Goal: Task Accomplishment & Management: Manage account settings

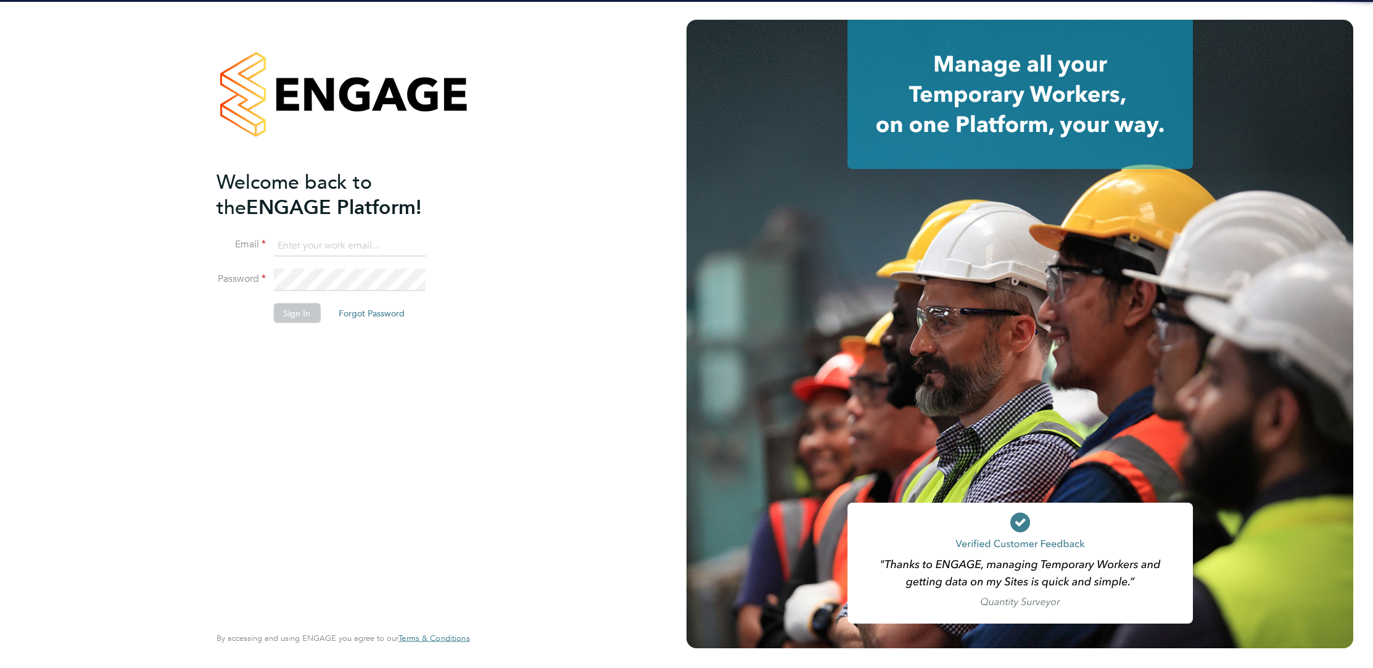
type input "elliott.ebanks@randstad.co.uk"
click at [411, 290] on li "Password" at bounding box center [336, 286] width 241 height 35
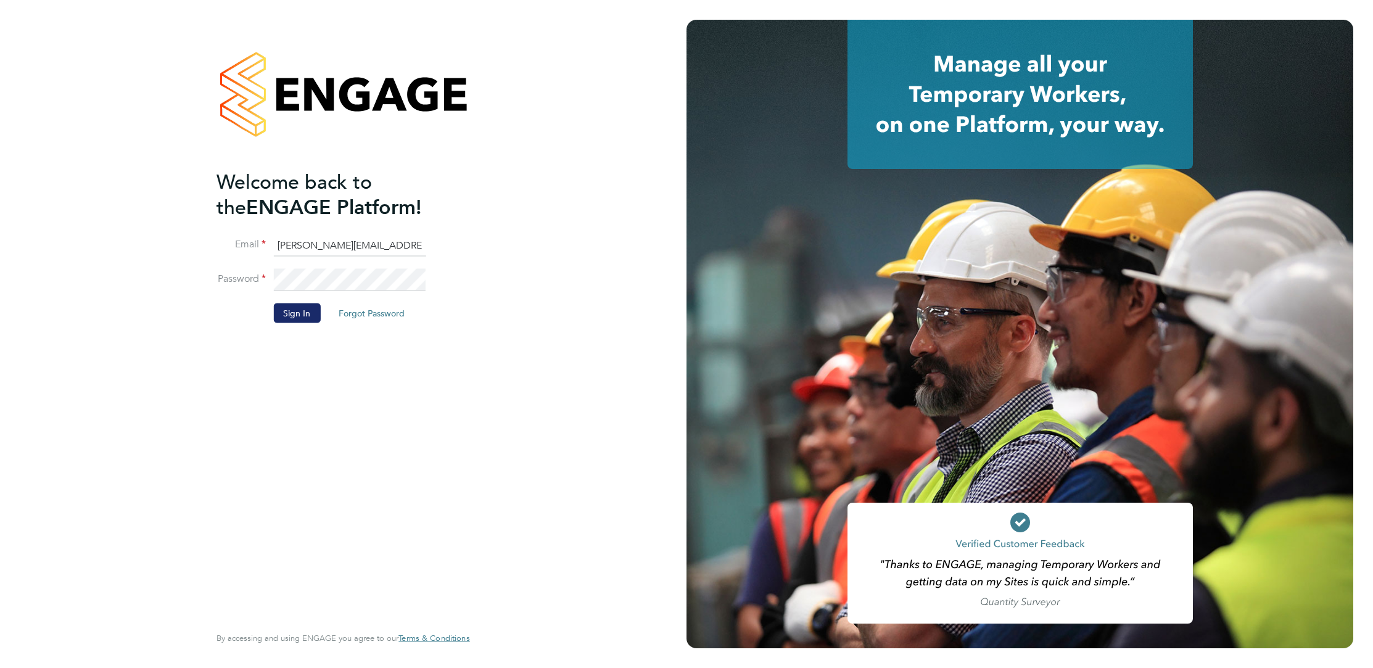
click at [282, 309] on button "Sign In" at bounding box center [296, 313] width 47 height 20
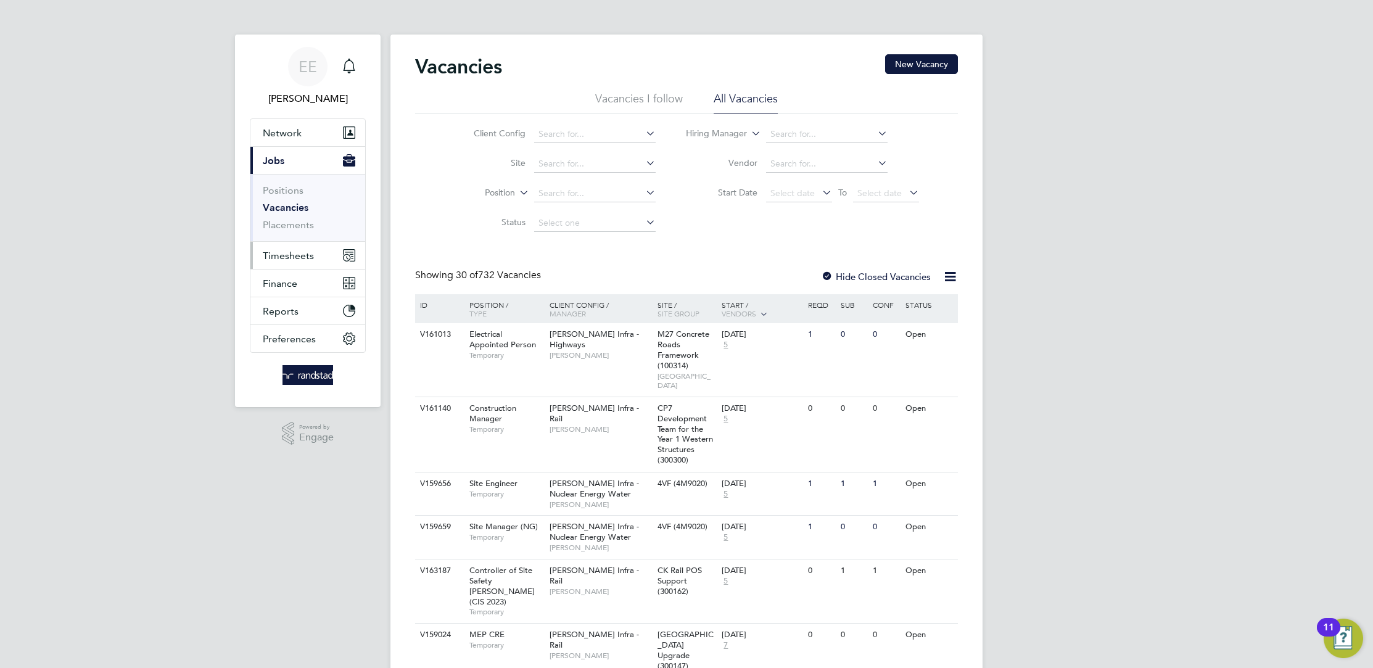
click at [294, 253] on span "Timesheets" at bounding box center [288, 256] width 51 height 12
click at [293, 159] on button "Current page: Jobs" at bounding box center [307, 160] width 115 height 27
click at [294, 218] on li "Vacancies" at bounding box center [309, 210] width 93 height 17
click at [294, 220] on link "Placements" at bounding box center [288, 225] width 51 height 12
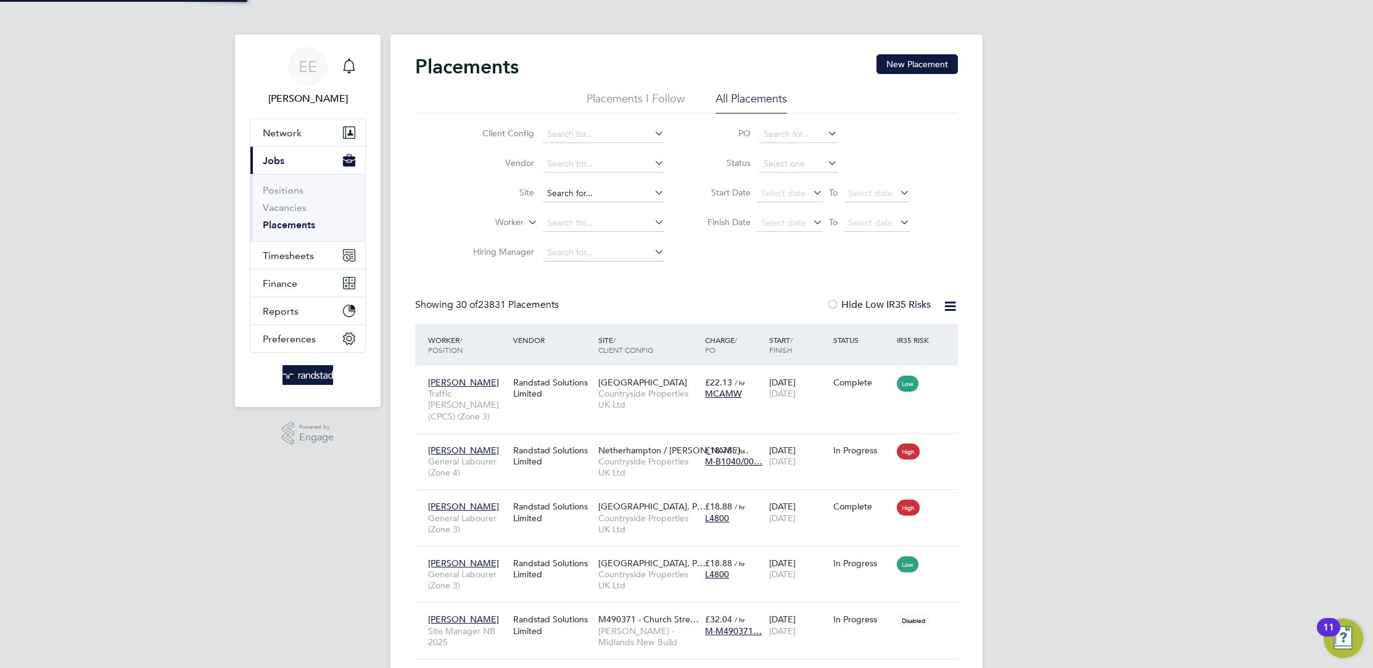
click at [612, 182] on li "Site" at bounding box center [564, 194] width 232 height 30
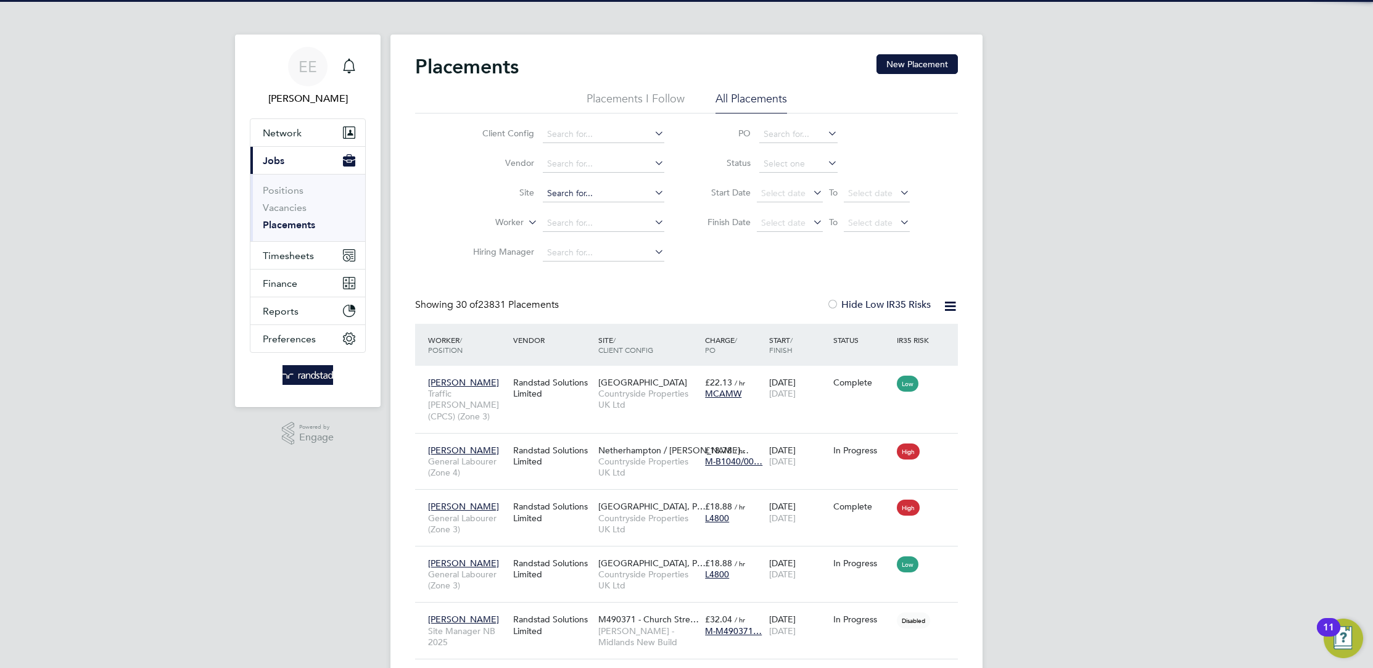
click at [603, 192] on input at bounding box center [604, 193] width 122 height 17
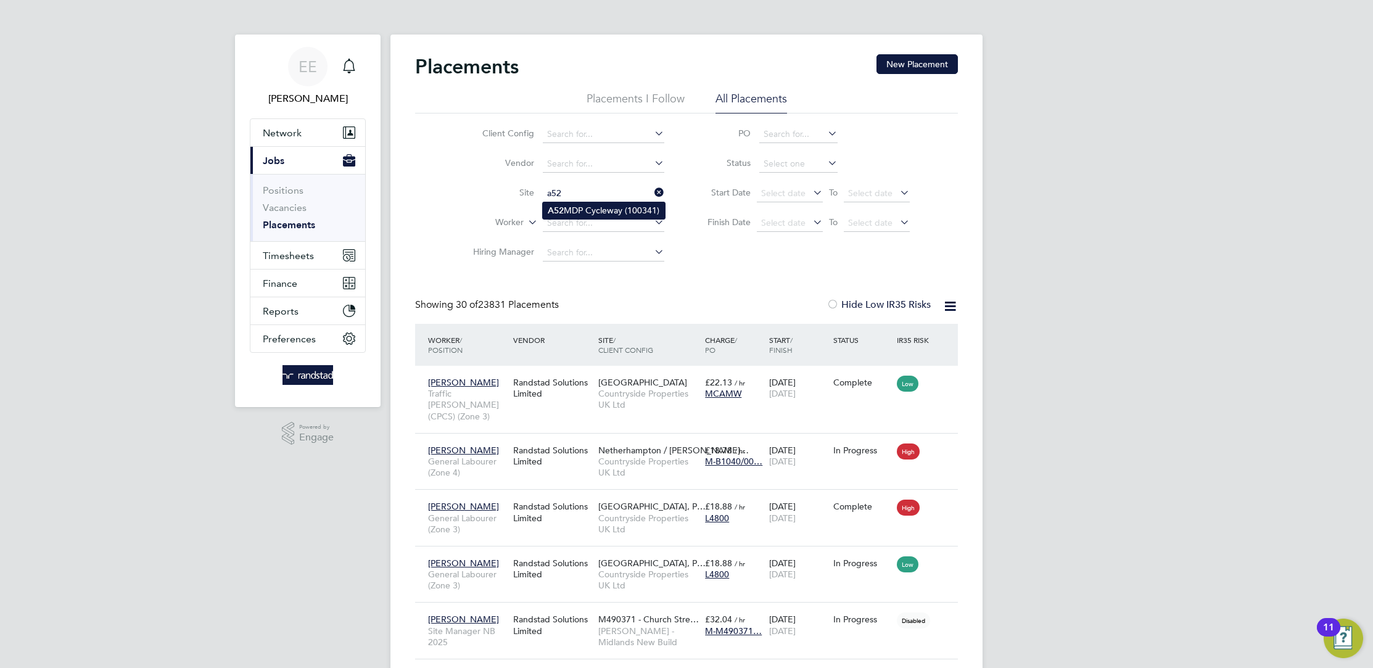
click at [597, 214] on li "A52 MDP Cycleway (100341)" at bounding box center [604, 210] width 122 height 17
type input "A52 MDP Cycleway (100341)"
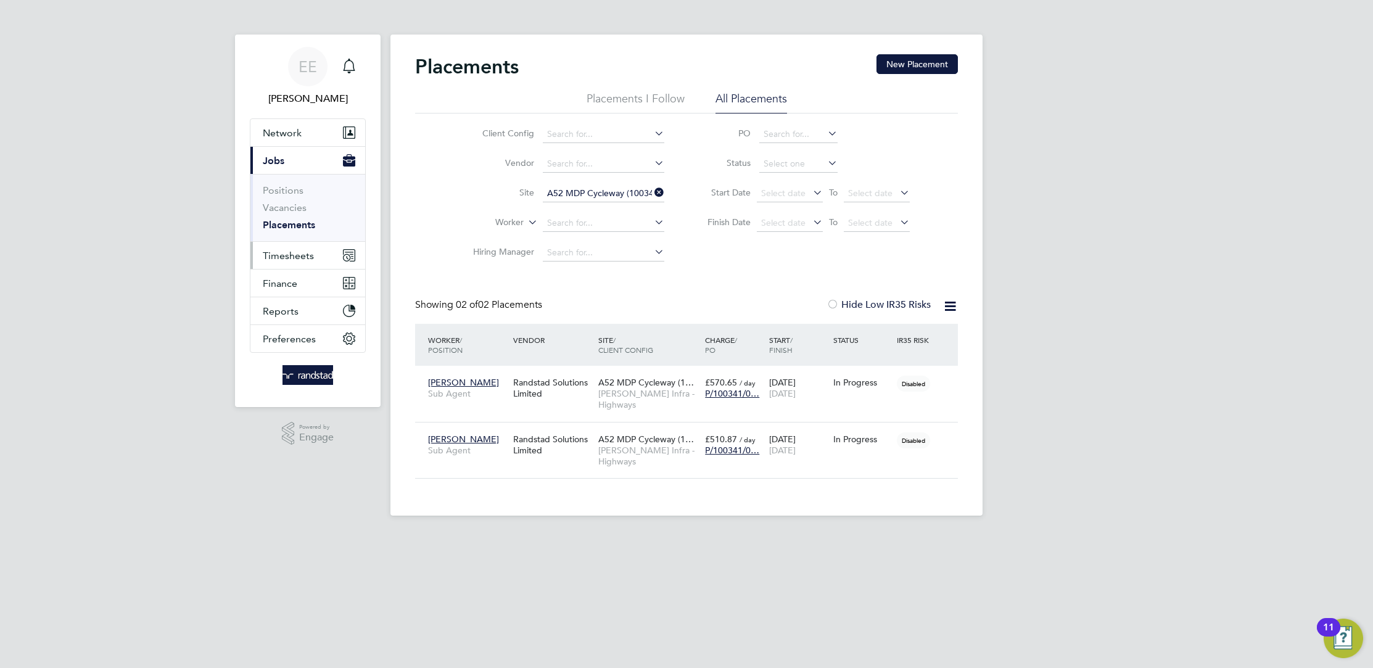
click at [287, 265] on button "Timesheets" at bounding box center [307, 255] width 115 height 27
click at [300, 216] on link "Timesheets" at bounding box center [288, 218] width 51 height 12
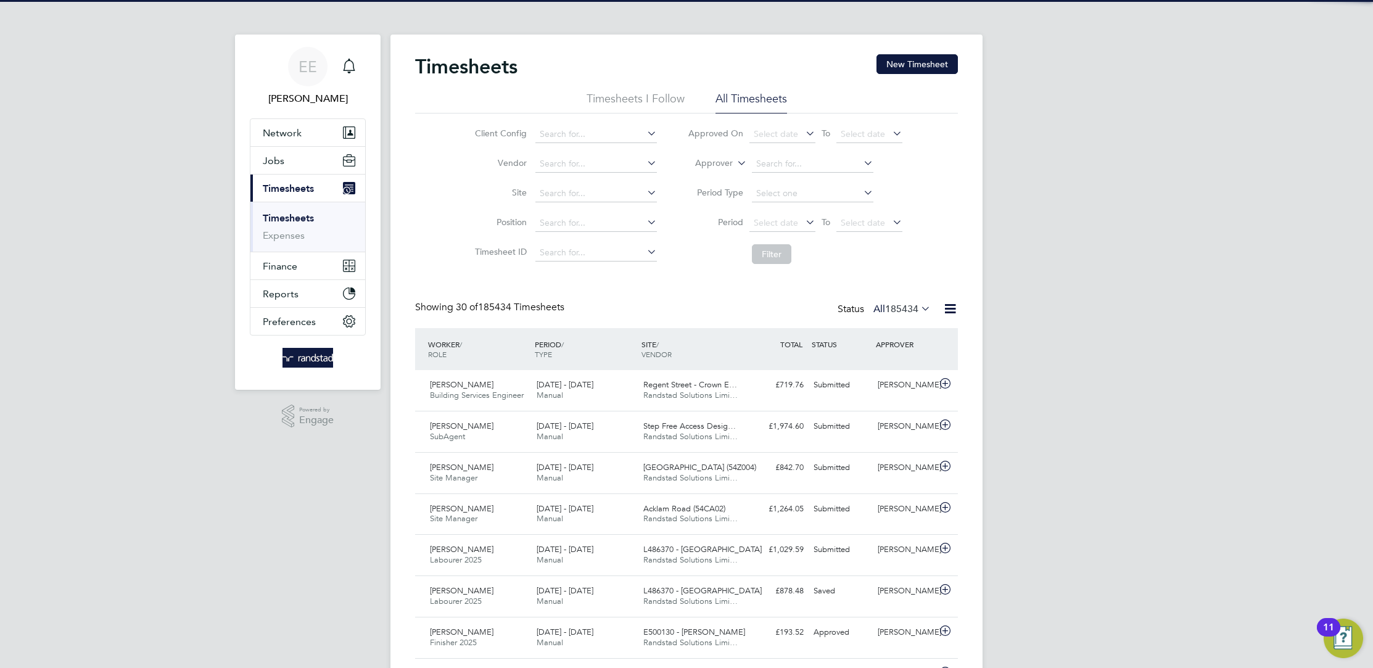
click at [726, 163] on label "Approver" at bounding box center [705, 163] width 56 height 12
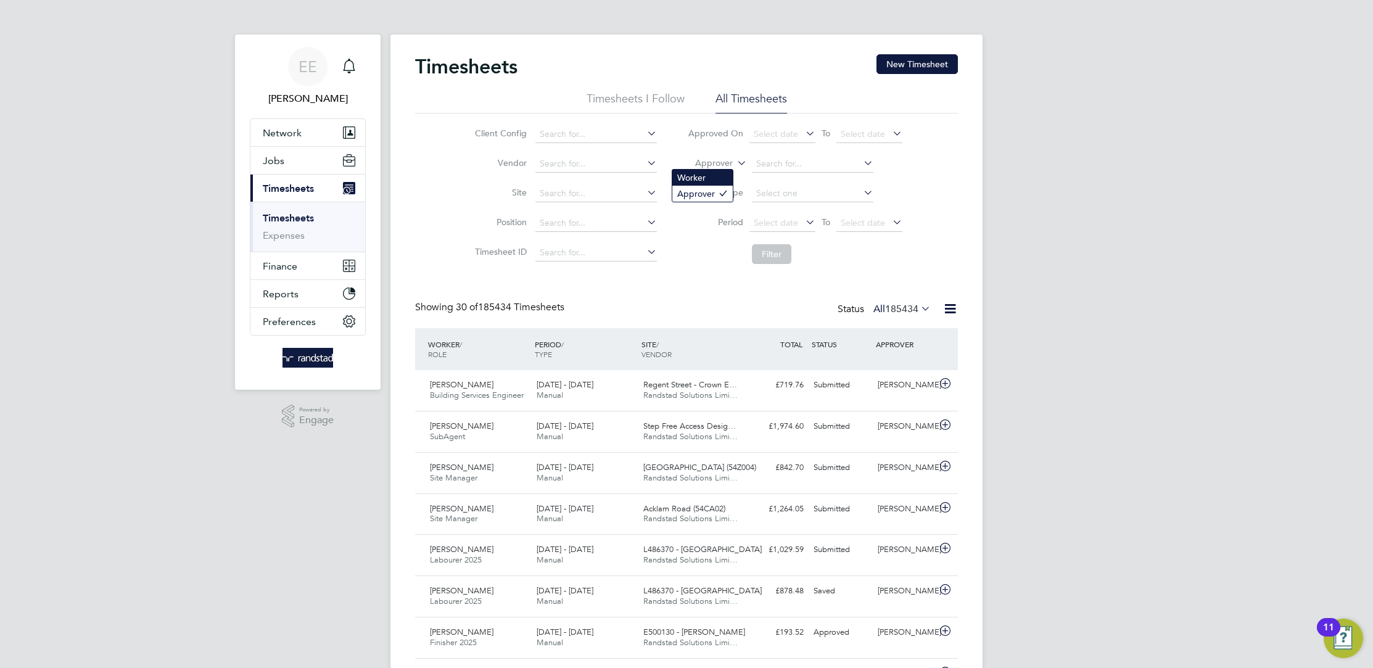
click at [703, 180] on li "Worker" at bounding box center [702, 178] width 60 height 16
click at [794, 165] on input at bounding box center [813, 163] width 122 height 17
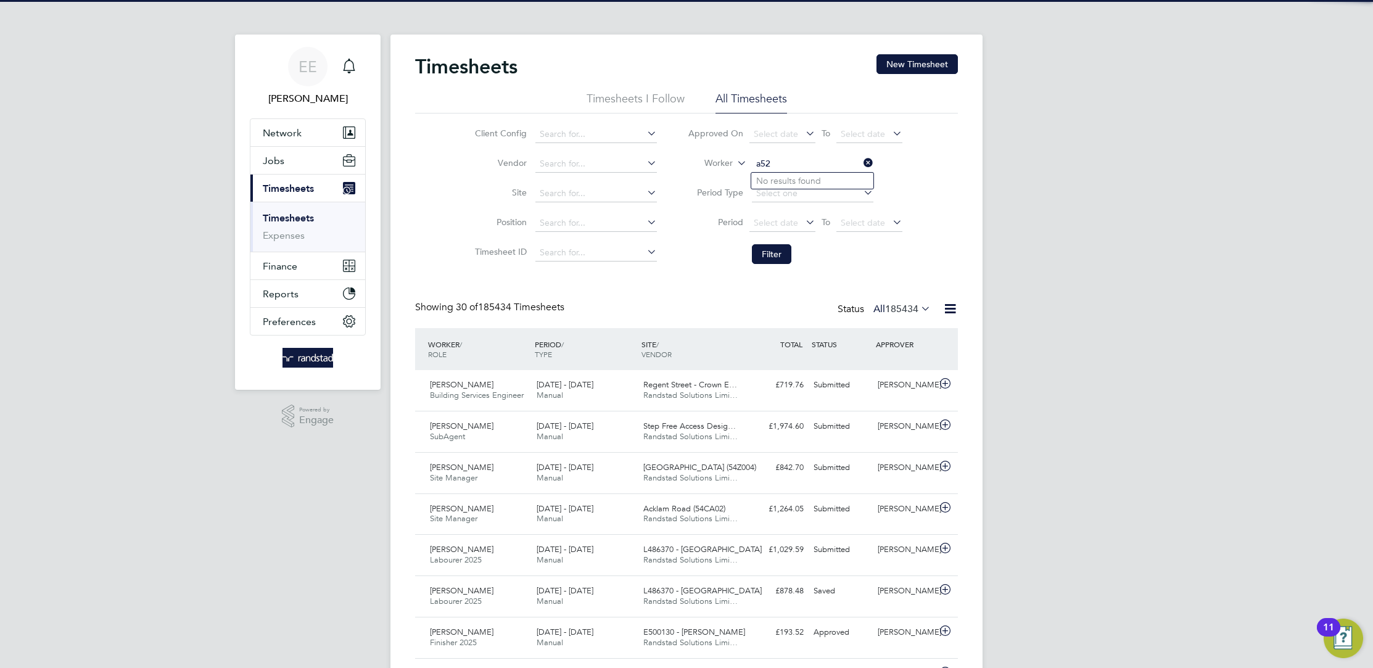
type input "a52"
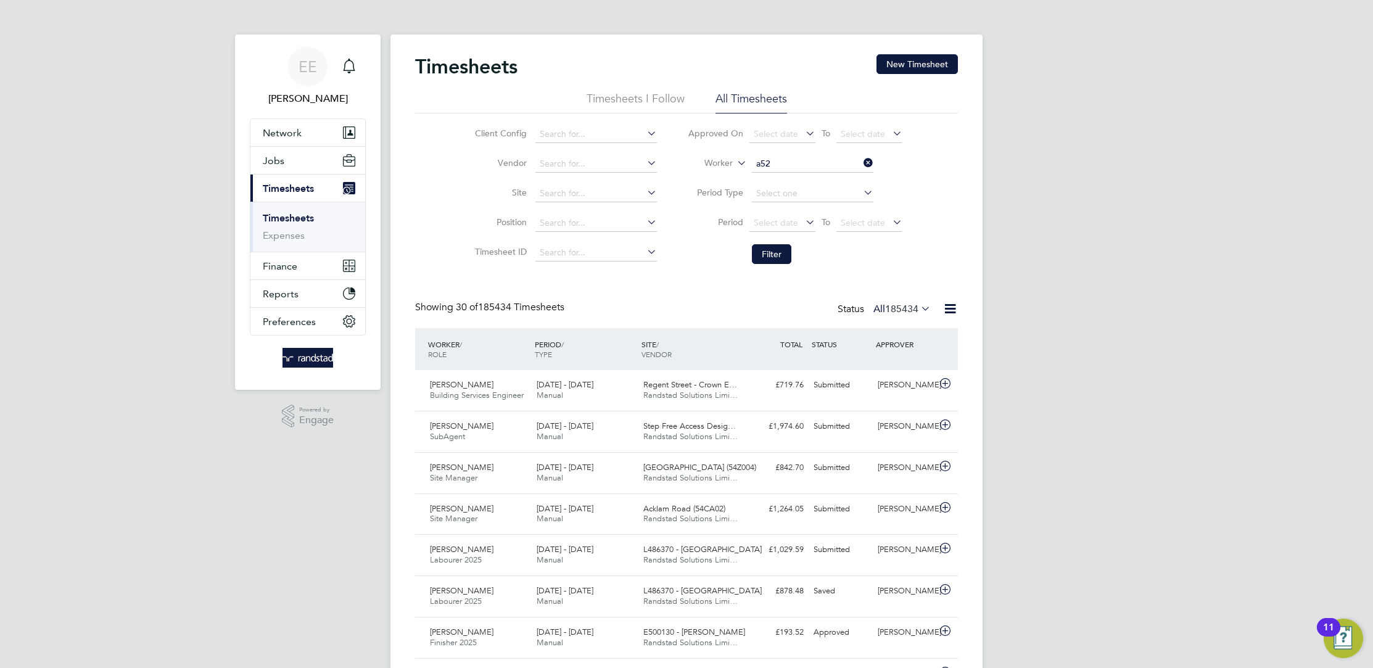
click at [781, 179] on li "No results found" at bounding box center [812, 181] width 122 height 16
click at [784, 160] on input at bounding box center [813, 163] width 122 height 17
click at [593, 184] on li "Site" at bounding box center [564, 194] width 216 height 30
click at [588, 192] on input at bounding box center [596, 193] width 122 height 17
click at [582, 212] on li "A52 MDP Cycleway (100341)" at bounding box center [596, 210] width 122 height 17
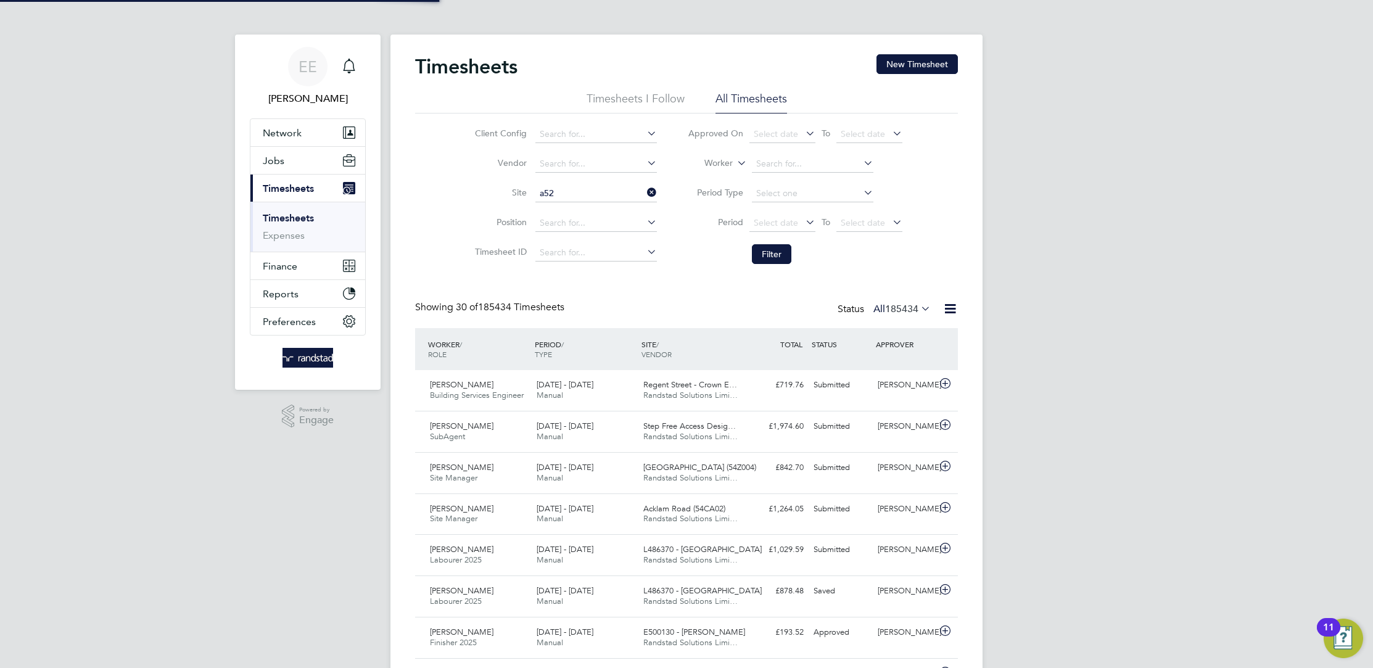
type input "A52 MDP Cycleway (100341)"
click at [769, 252] on button "Filter" at bounding box center [771, 254] width 39 height 20
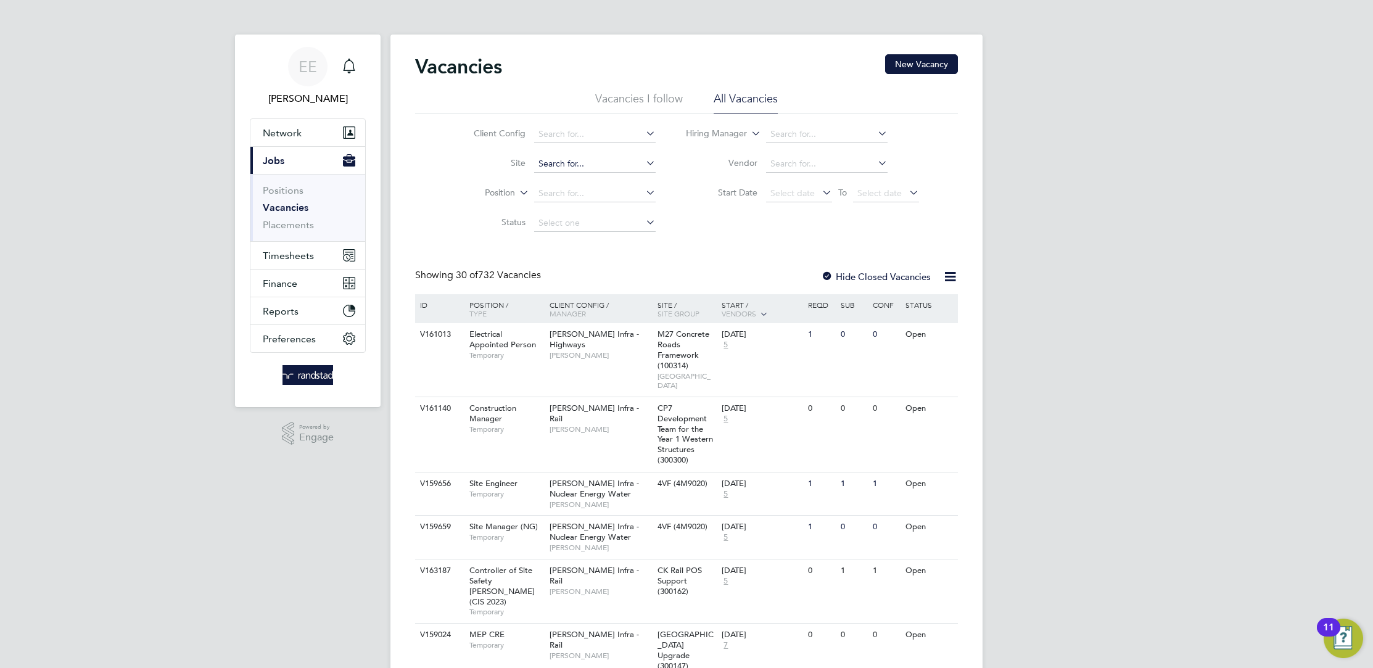
click at [566, 166] on input at bounding box center [595, 163] width 122 height 17
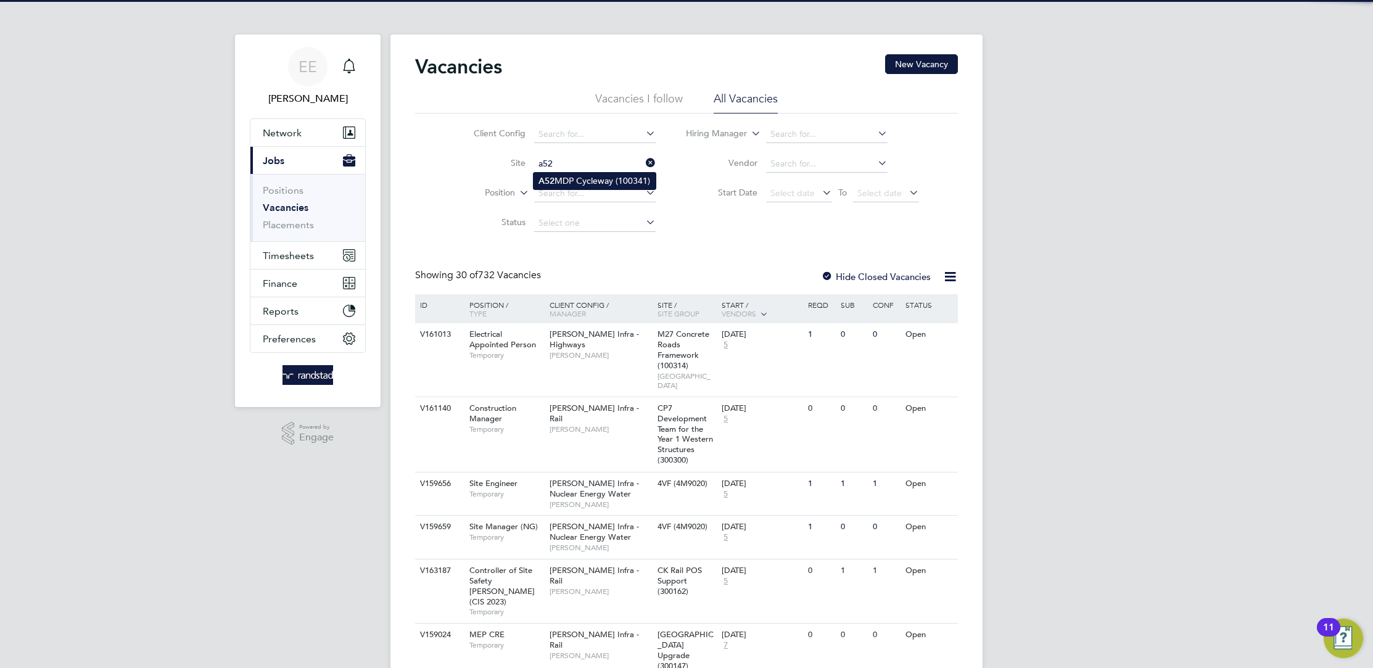
click at [580, 182] on li "A52 MDP Cycleway (100341)" at bounding box center [595, 181] width 122 height 17
type input "A52 MDP Cycleway (100341)"
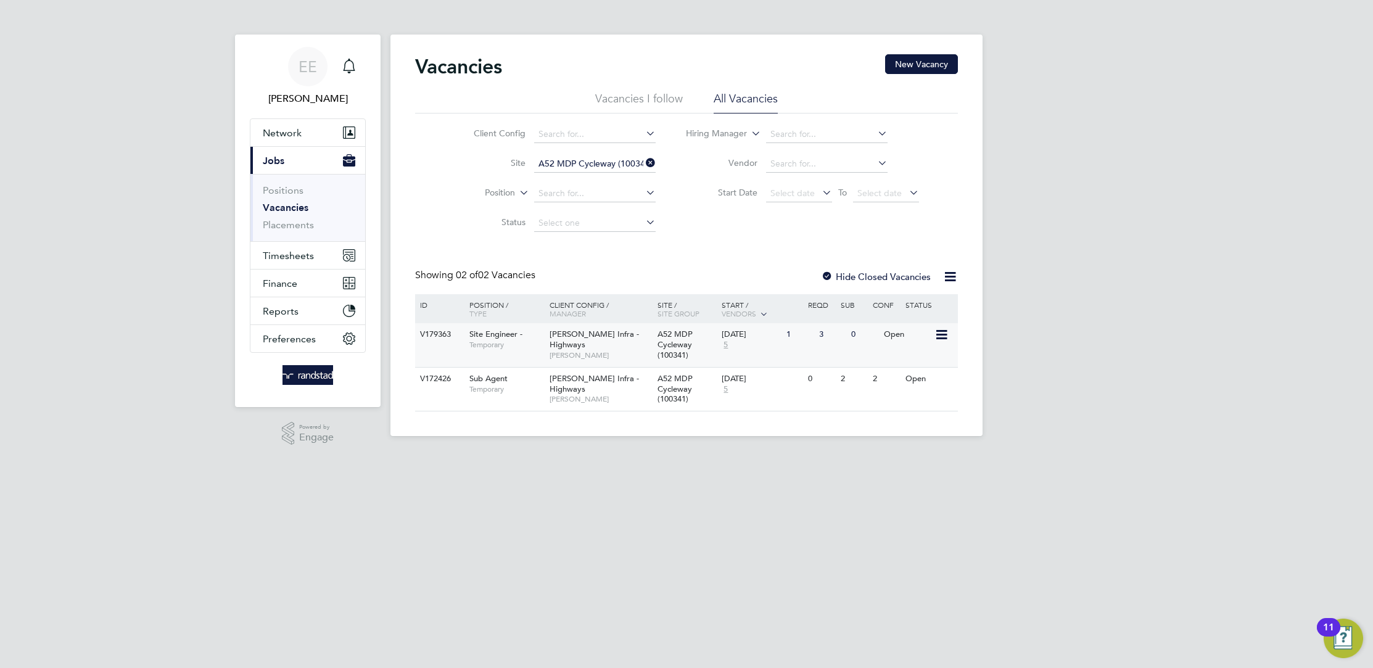
click at [608, 355] on span "Alex Hackett" at bounding box center [601, 355] width 102 height 10
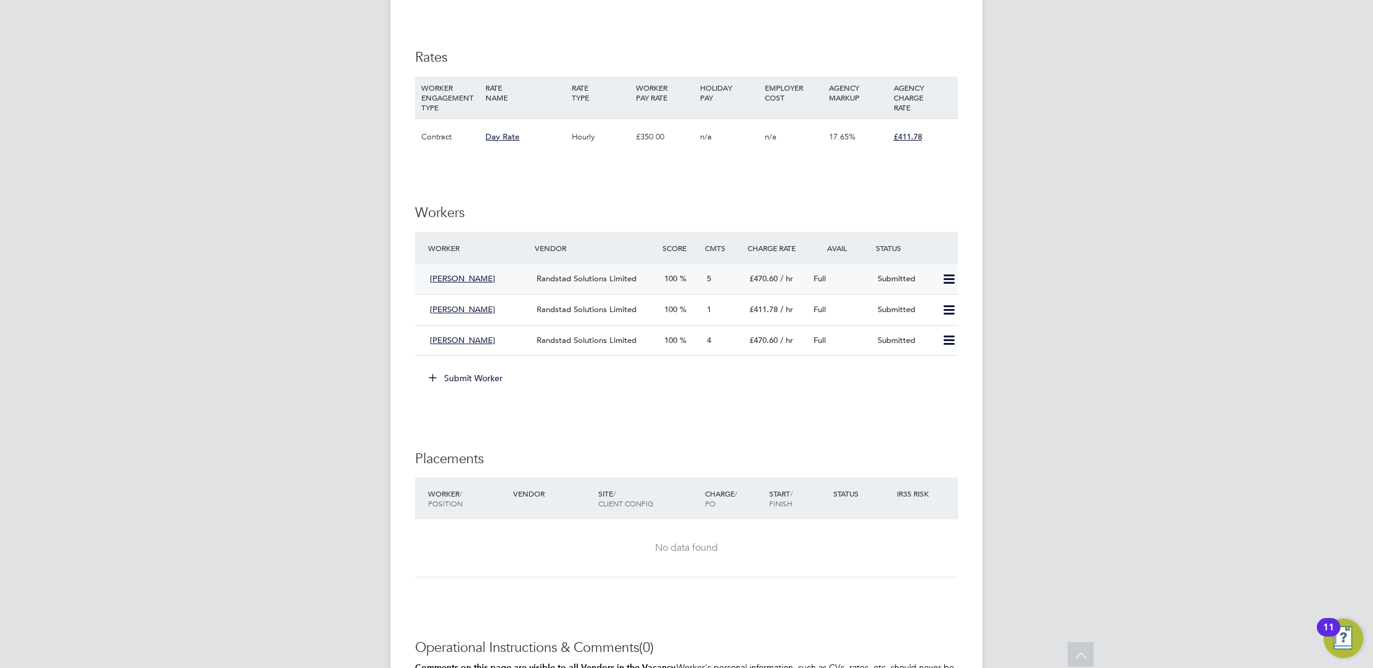
click at [658, 281] on div "Randstad Solutions Limited" at bounding box center [596, 279] width 128 height 20
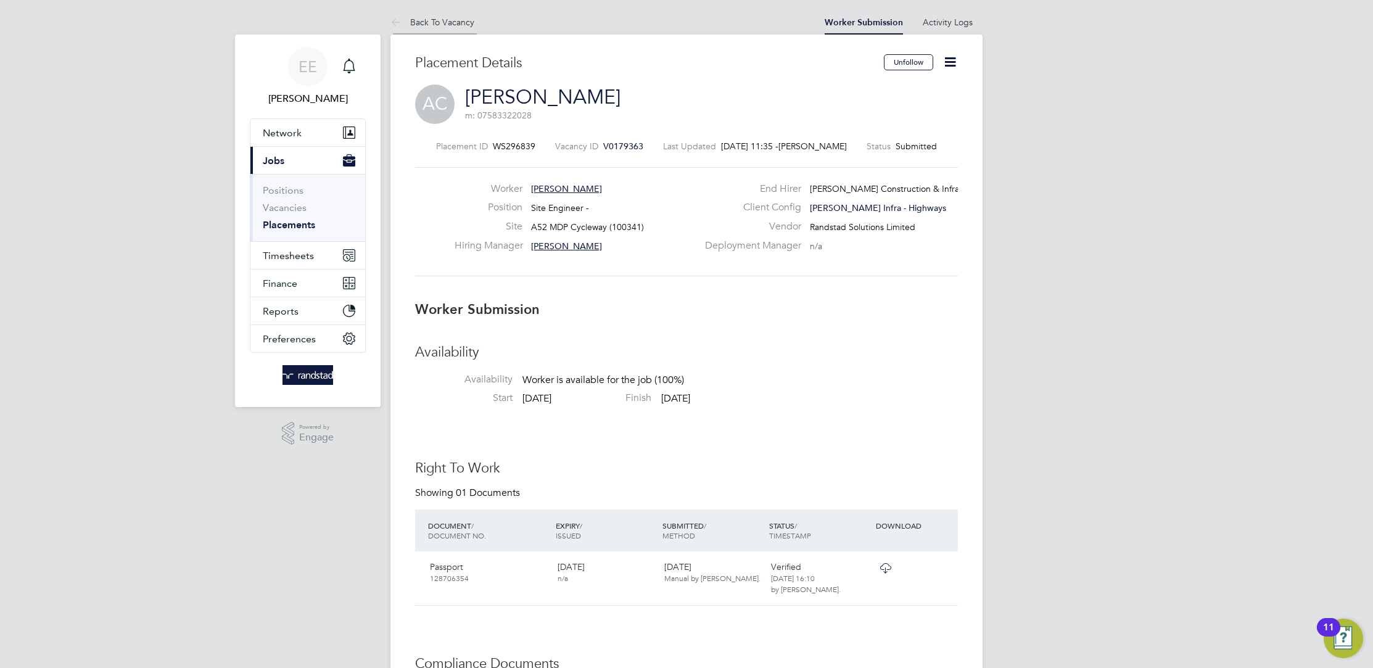
click at [433, 15] on li "Back To Vacancy" at bounding box center [432, 22] width 84 height 25
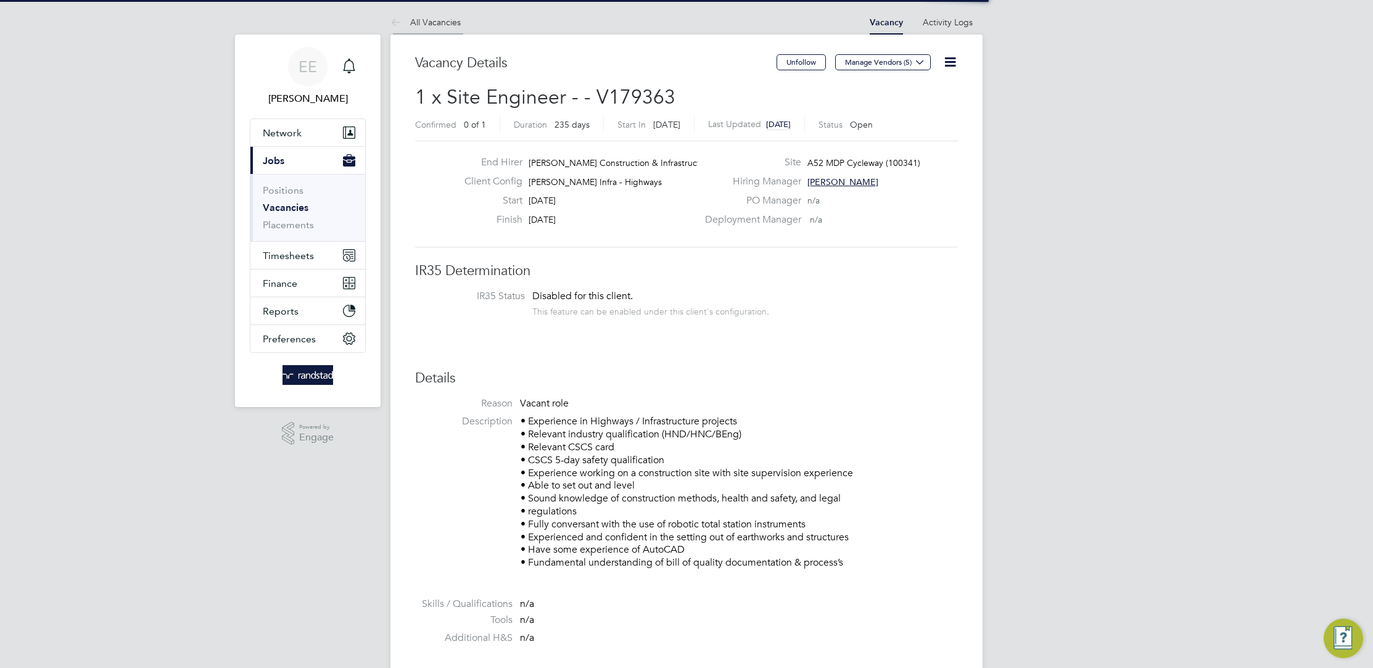
scroll to position [20, 107]
click at [437, 23] on link "All Vacancies" at bounding box center [425, 22] width 70 height 11
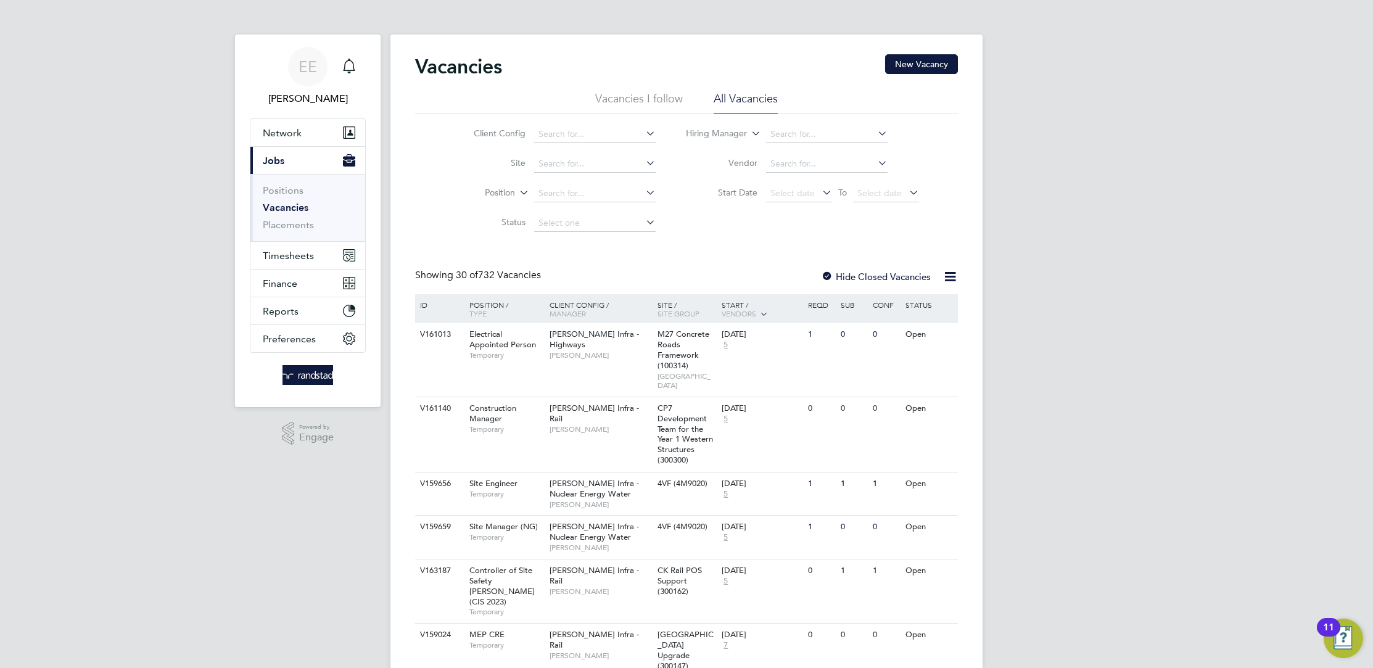
click at [574, 163] on input at bounding box center [595, 163] width 122 height 17
click at [574, 179] on li "A52 MDP Cycleway (100341)" at bounding box center [595, 181] width 122 height 17
type input "A52 MDP Cycleway (100341)"
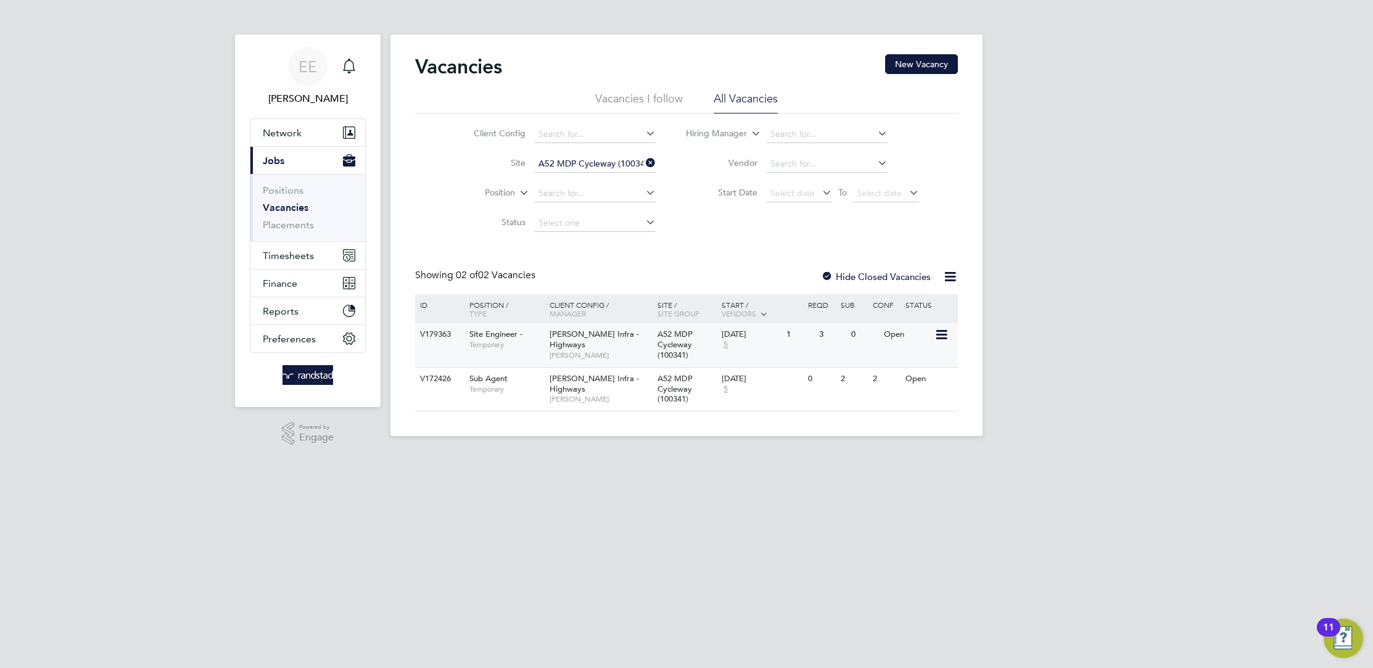
click at [658, 348] on span "A52 MDP Cycleway (100341)" at bounding box center [675, 344] width 35 height 31
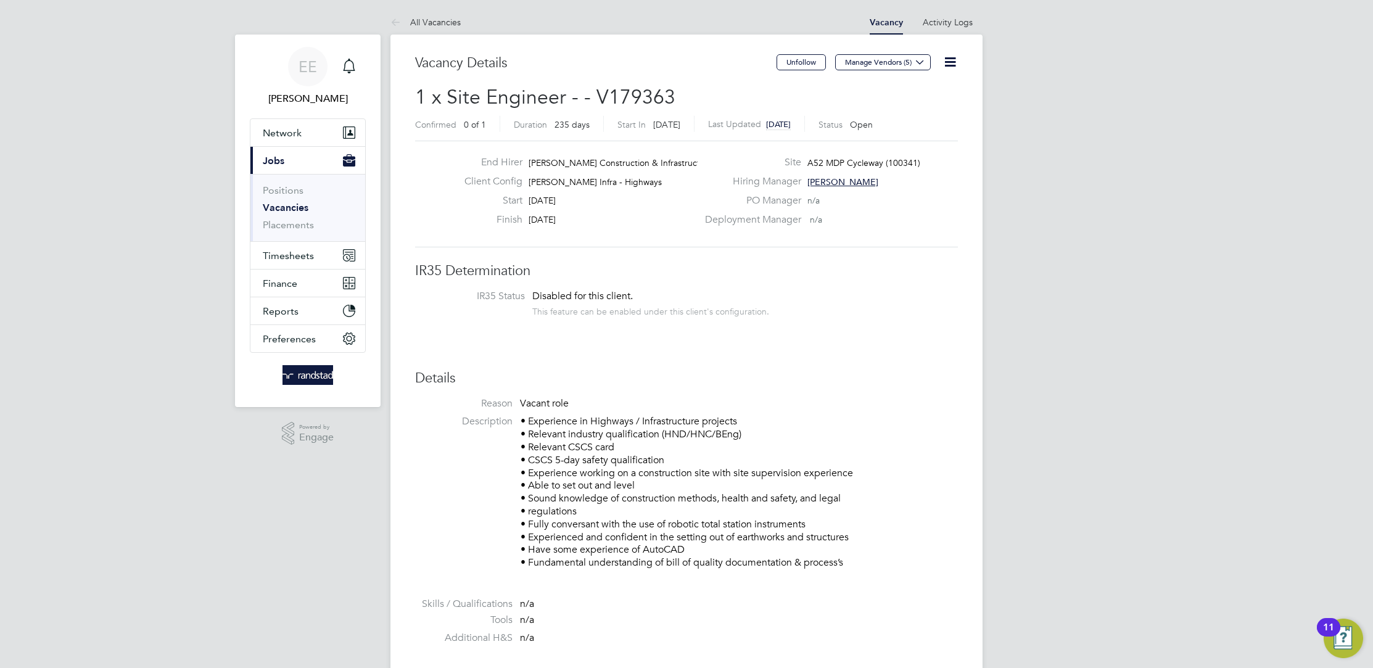
click at [291, 159] on button "Current page: Jobs" at bounding box center [307, 160] width 115 height 27
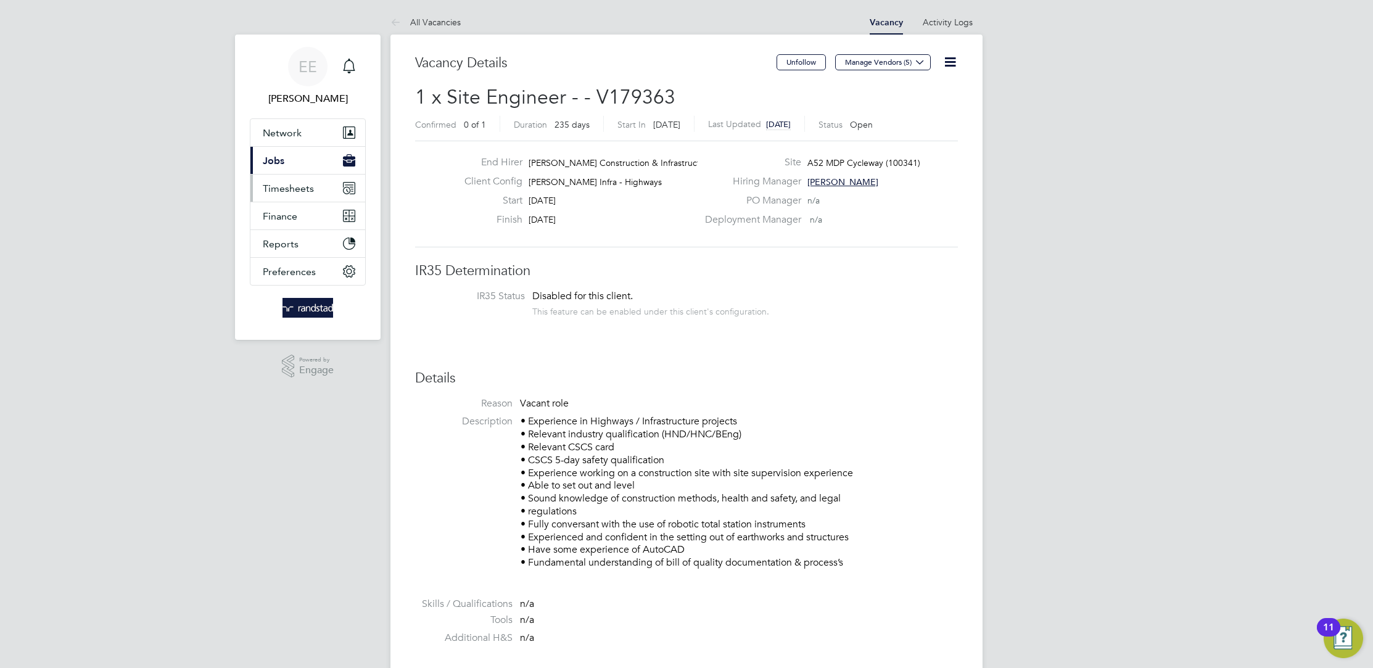
click at [297, 192] on span "Timesheets" at bounding box center [288, 189] width 51 height 12
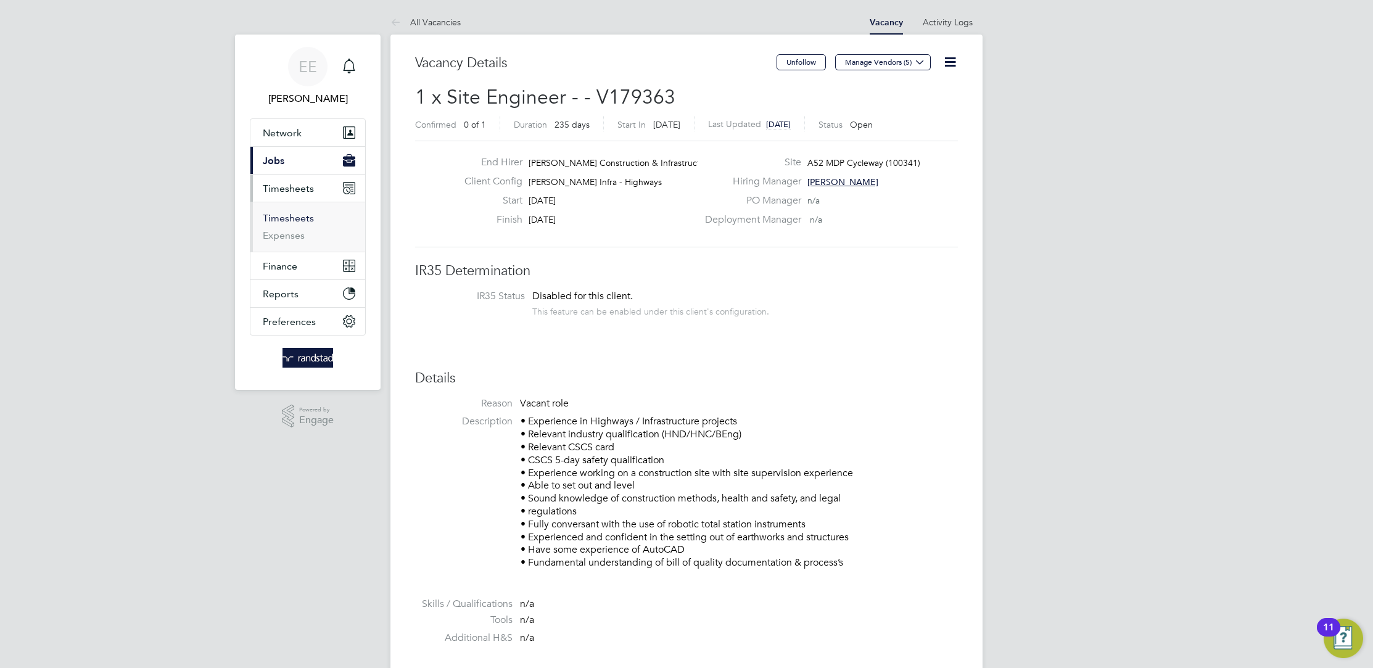
click at [305, 218] on link "Timesheets" at bounding box center [288, 218] width 51 height 12
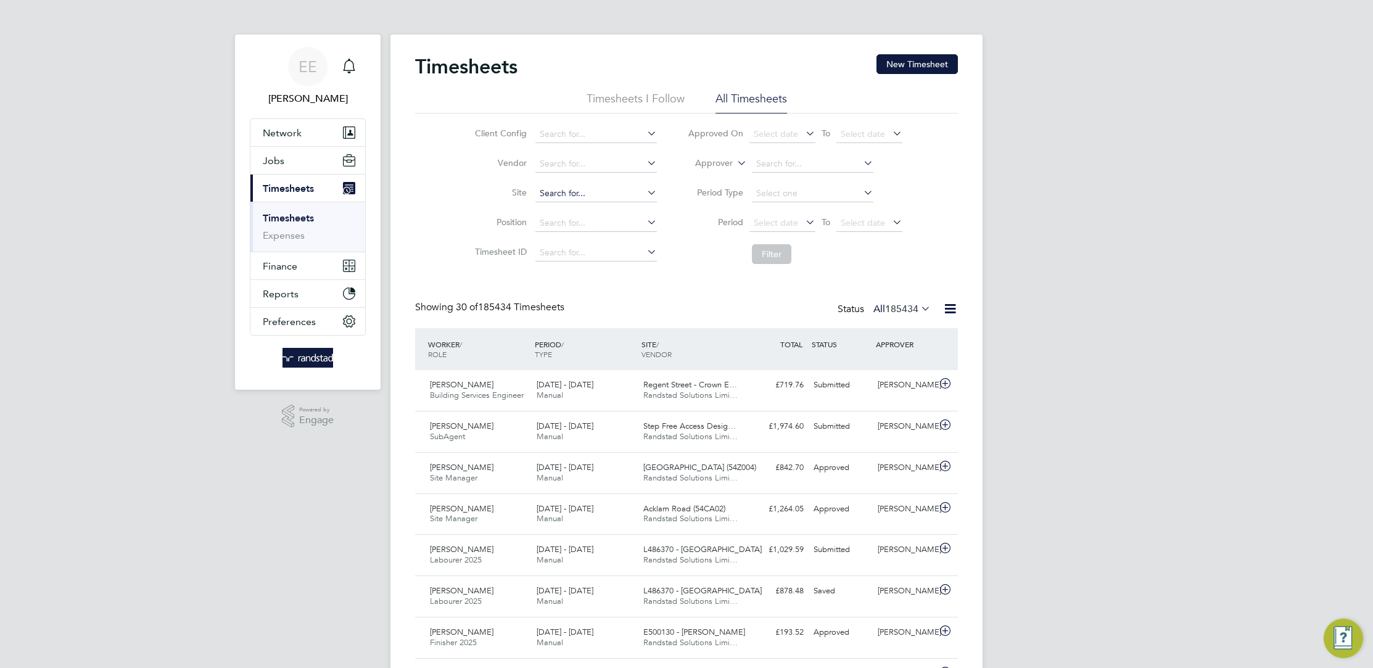
scroll to position [31, 107]
click at [582, 200] on input at bounding box center [596, 193] width 122 height 17
click at [609, 208] on li "A52 MDP Cycleway (100341)" at bounding box center [596, 210] width 122 height 17
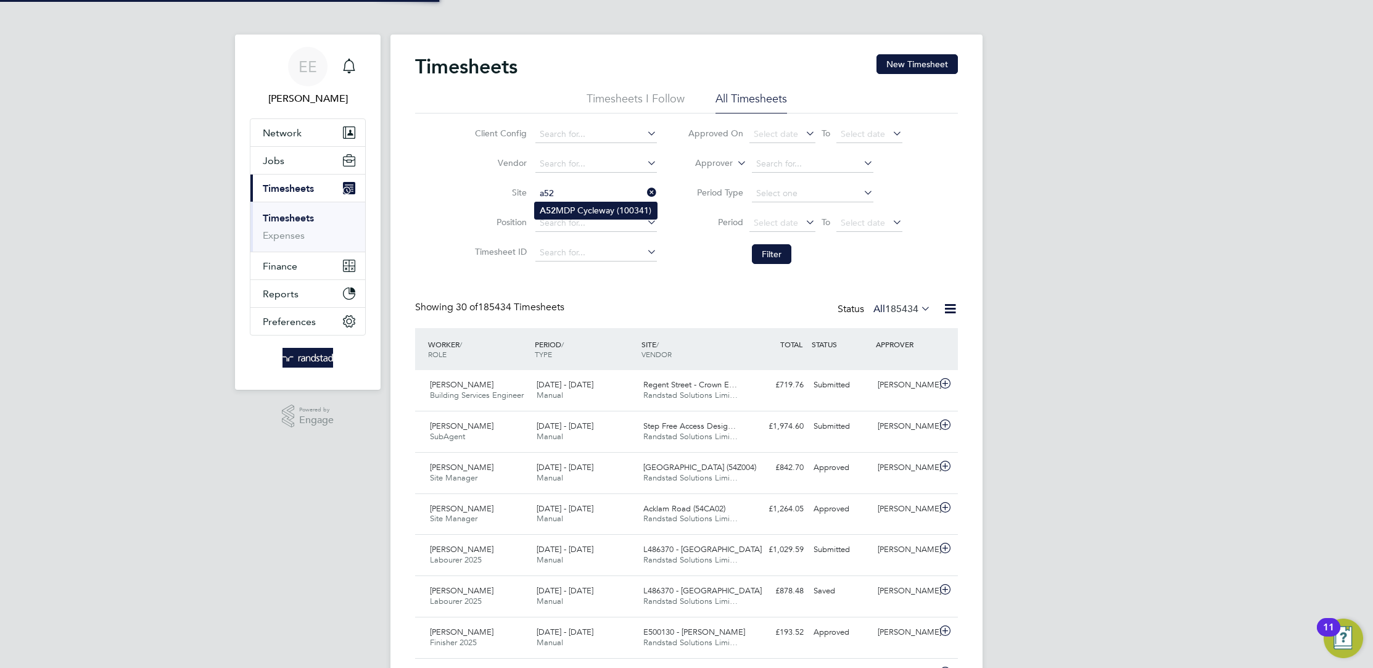
type input "A52 MDP Cycleway (100341)"
click at [770, 252] on button "Filter" at bounding box center [771, 254] width 39 height 20
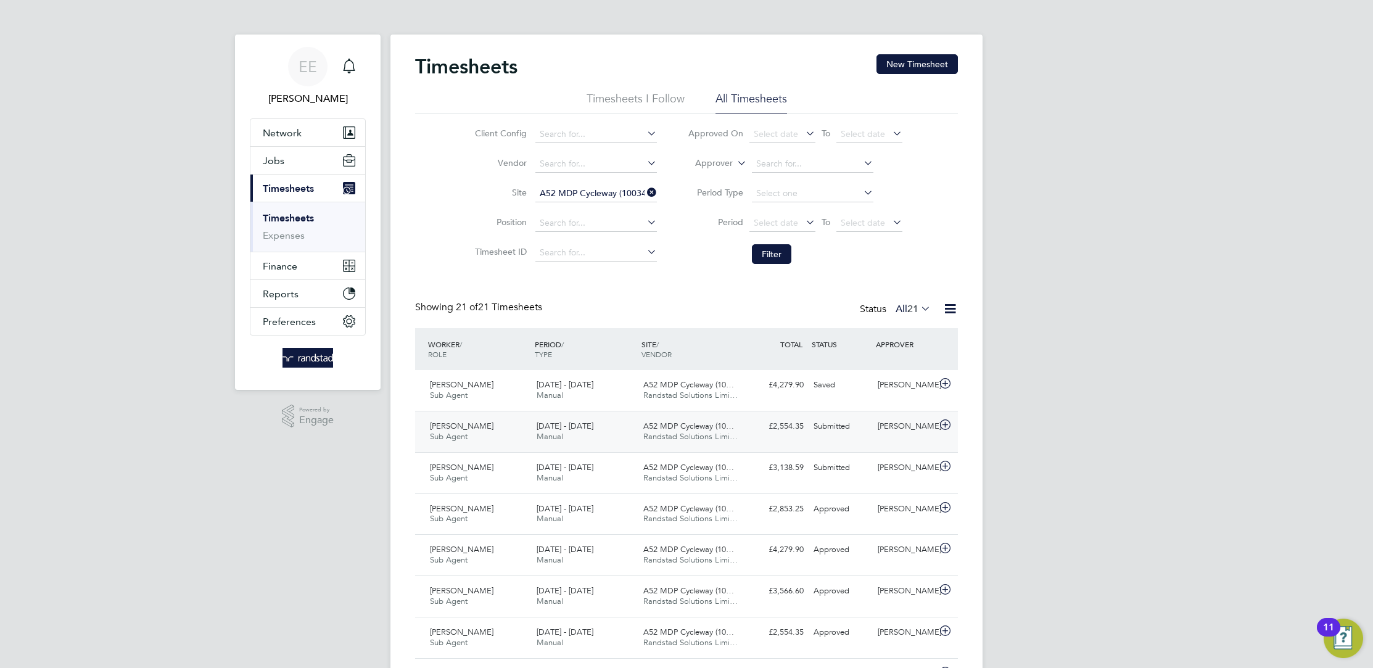
click at [801, 431] on div "£2,554.35 Submitted" at bounding box center [776, 426] width 64 height 20
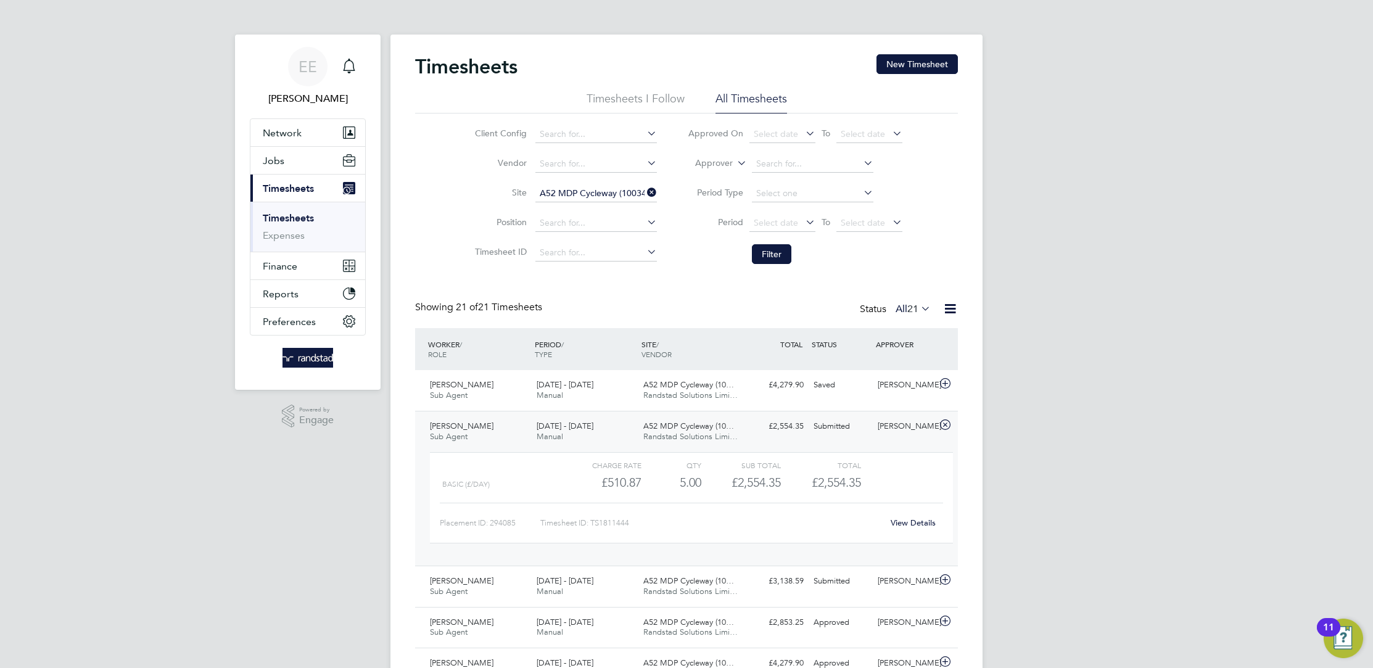
click at [865, 503] on div "Placement ID: 294085 Timesheet ID: TS1811444 View Details" at bounding box center [691, 518] width 503 height 30
click at [906, 521] on link "View Details" at bounding box center [913, 522] width 45 height 10
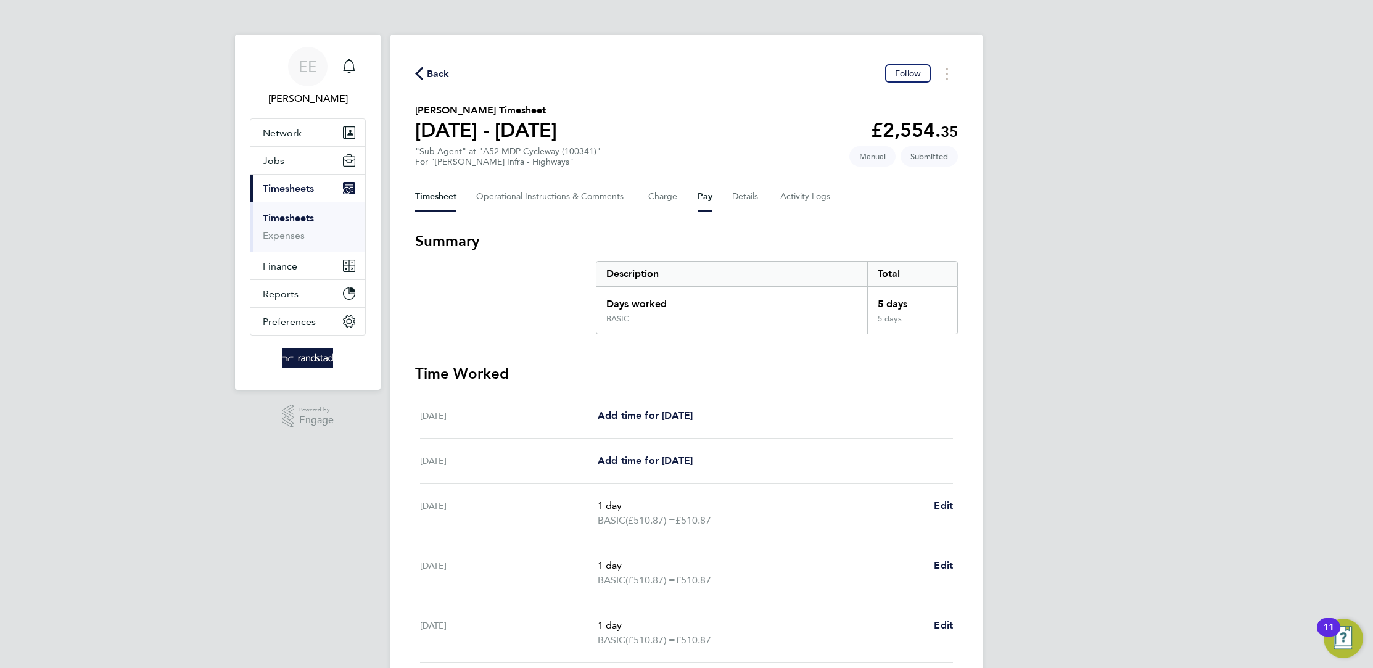
click at [709, 196] on button "Pay" at bounding box center [705, 197] width 15 height 30
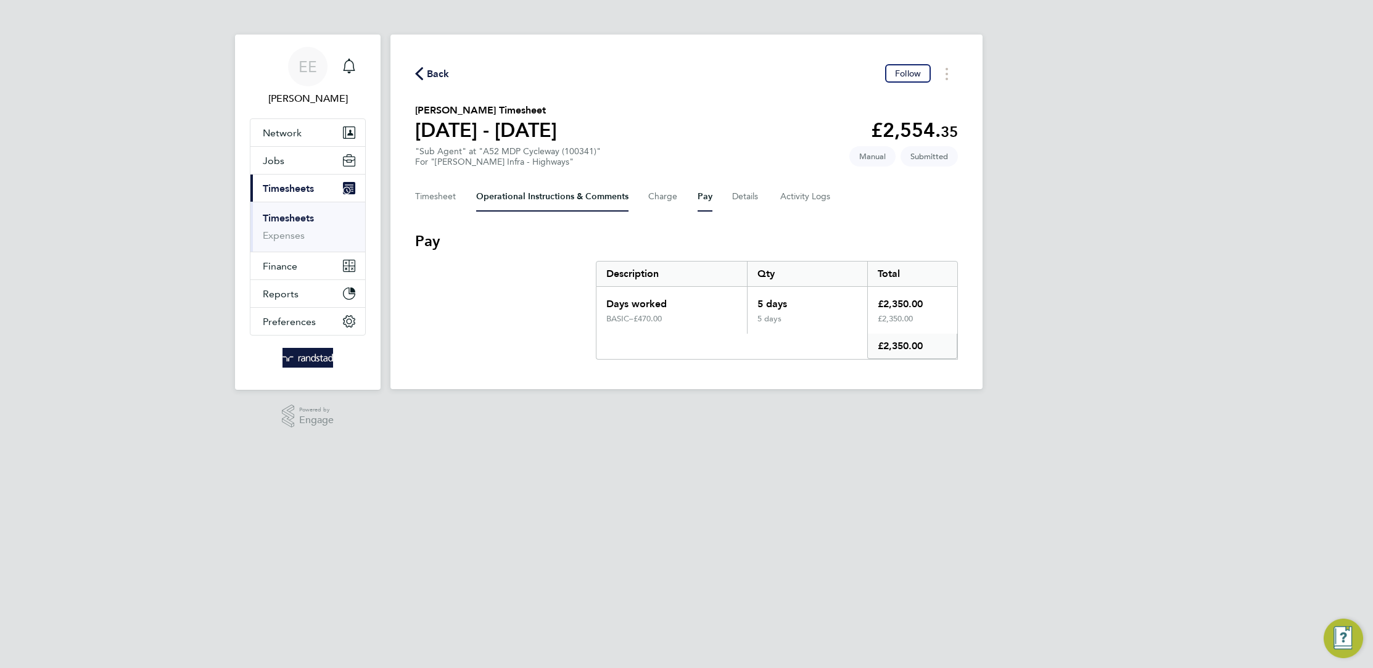
click at [603, 196] on Comments-tab "Operational Instructions & Comments" at bounding box center [552, 197] width 152 height 30
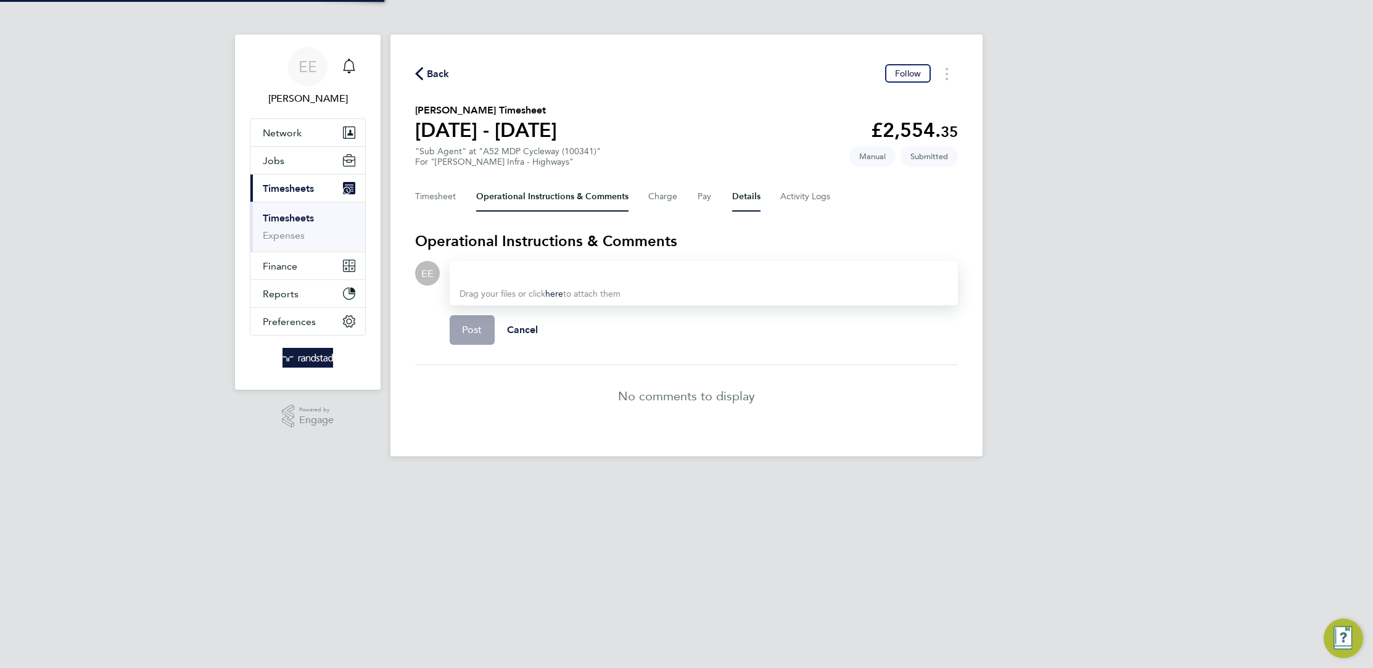
click at [739, 192] on button "Details" at bounding box center [746, 197] width 28 height 30
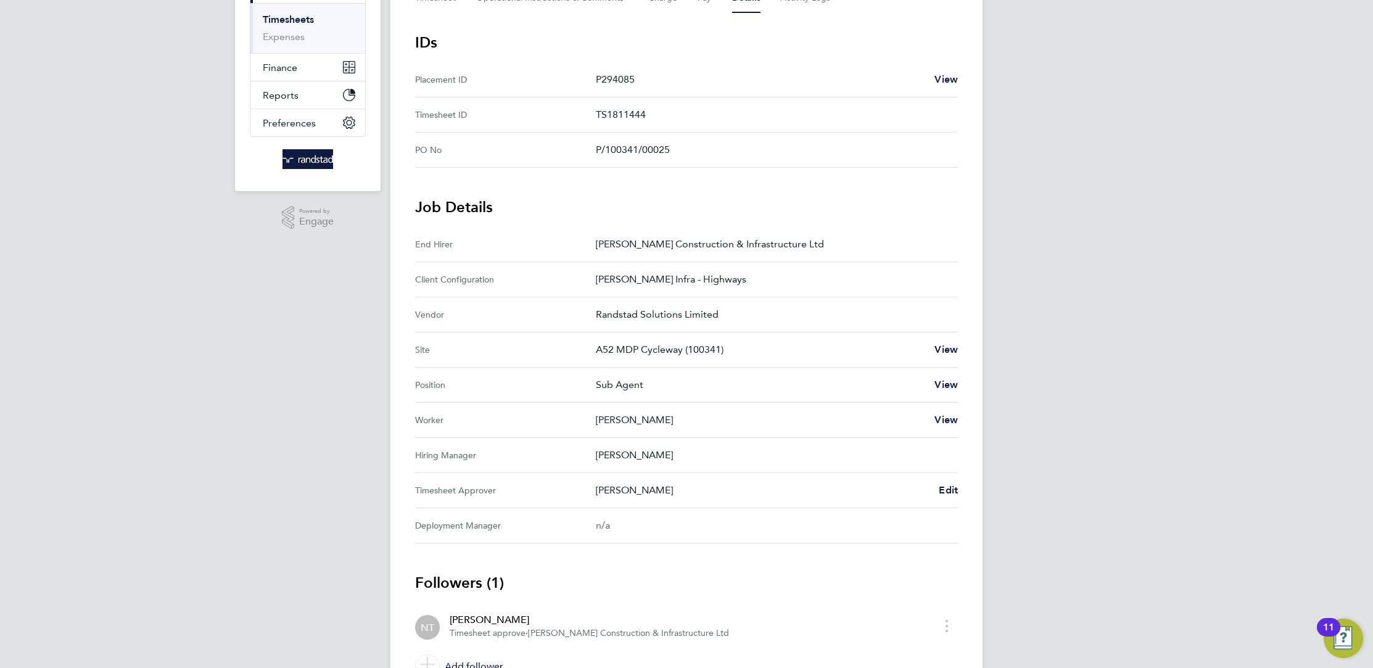
scroll to position [223, 0]
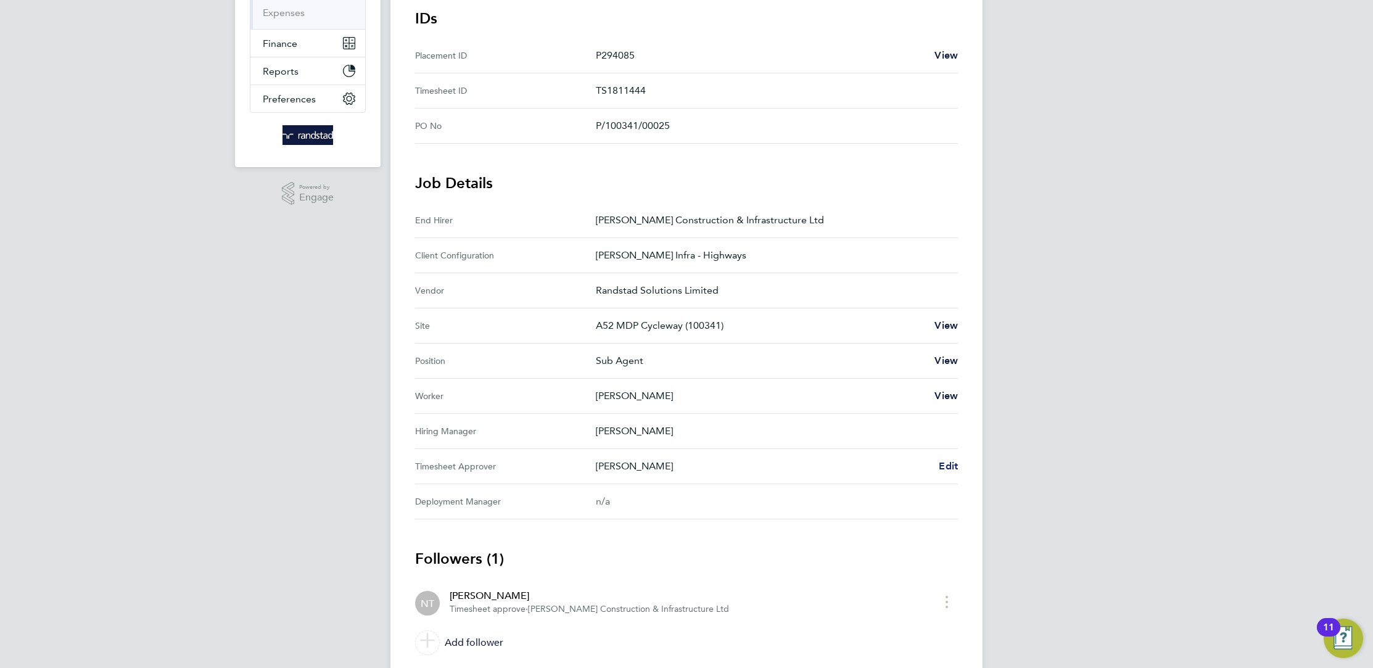
click at [947, 463] on span "Edit" at bounding box center [948, 466] width 19 height 12
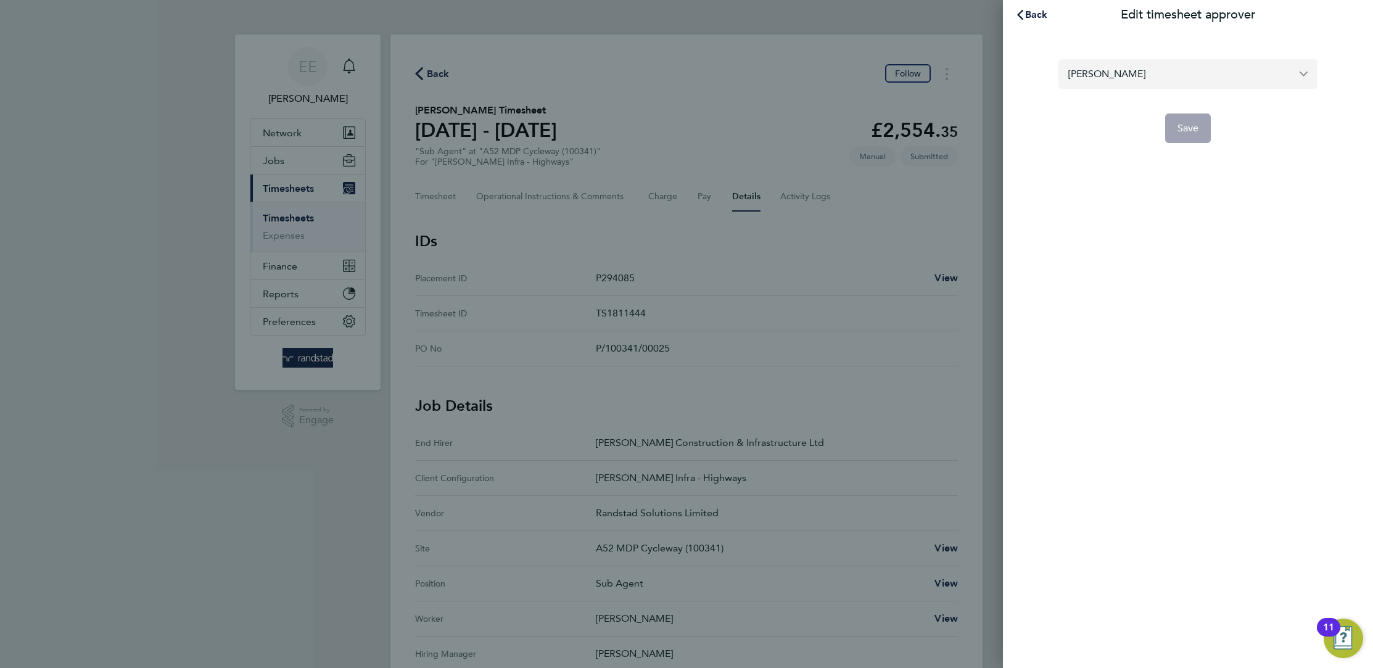
click at [1214, 72] on input "[PERSON_NAME]" at bounding box center [1187, 73] width 259 height 29
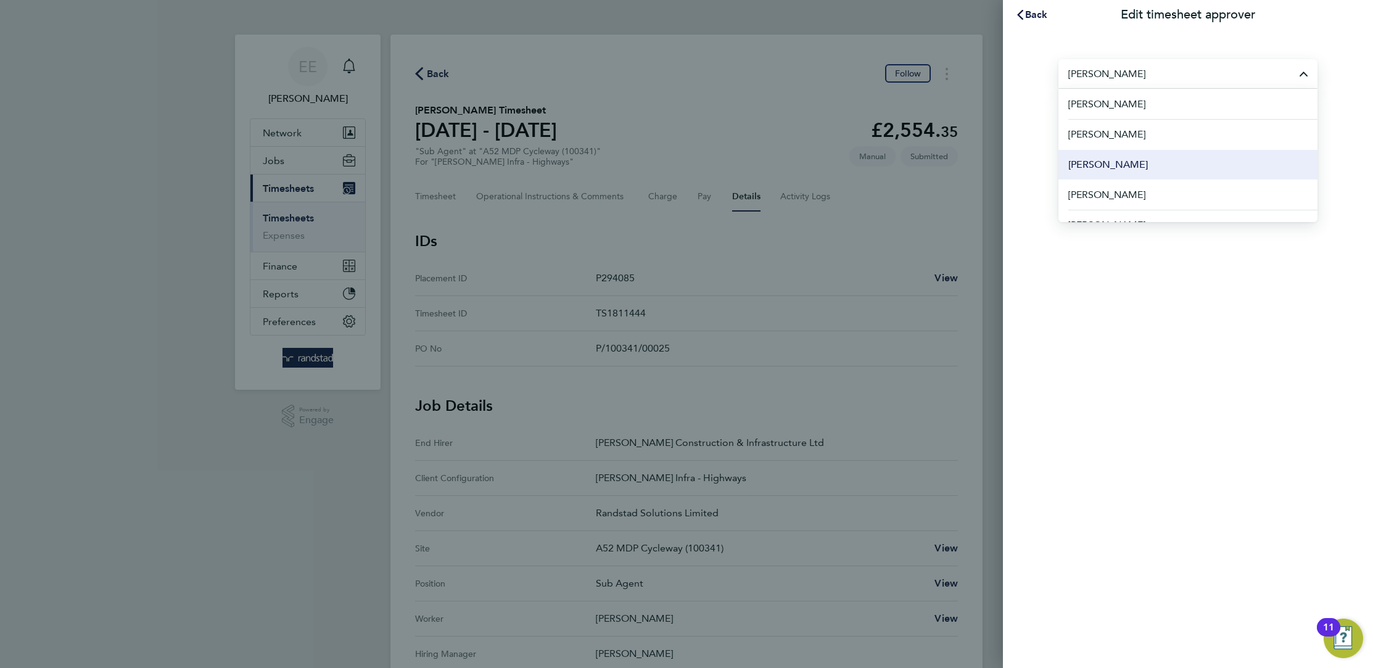
click at [1143, 168] on li "[PERSON_NAME]" at bounding box center [1187, 164] width 259 height 30
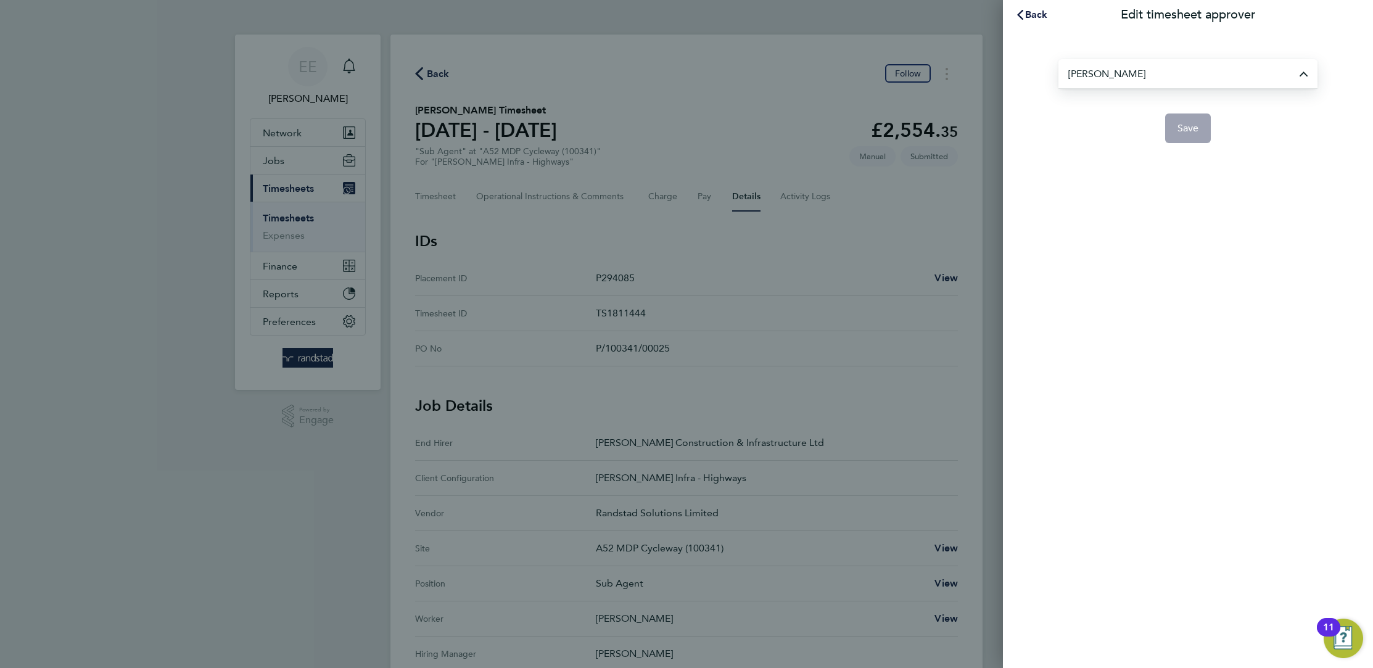
type input "[PERSON_NAME]"
click at [1205, 132] on button "Save" at bounding box center [1188, 128] width 46 height 30
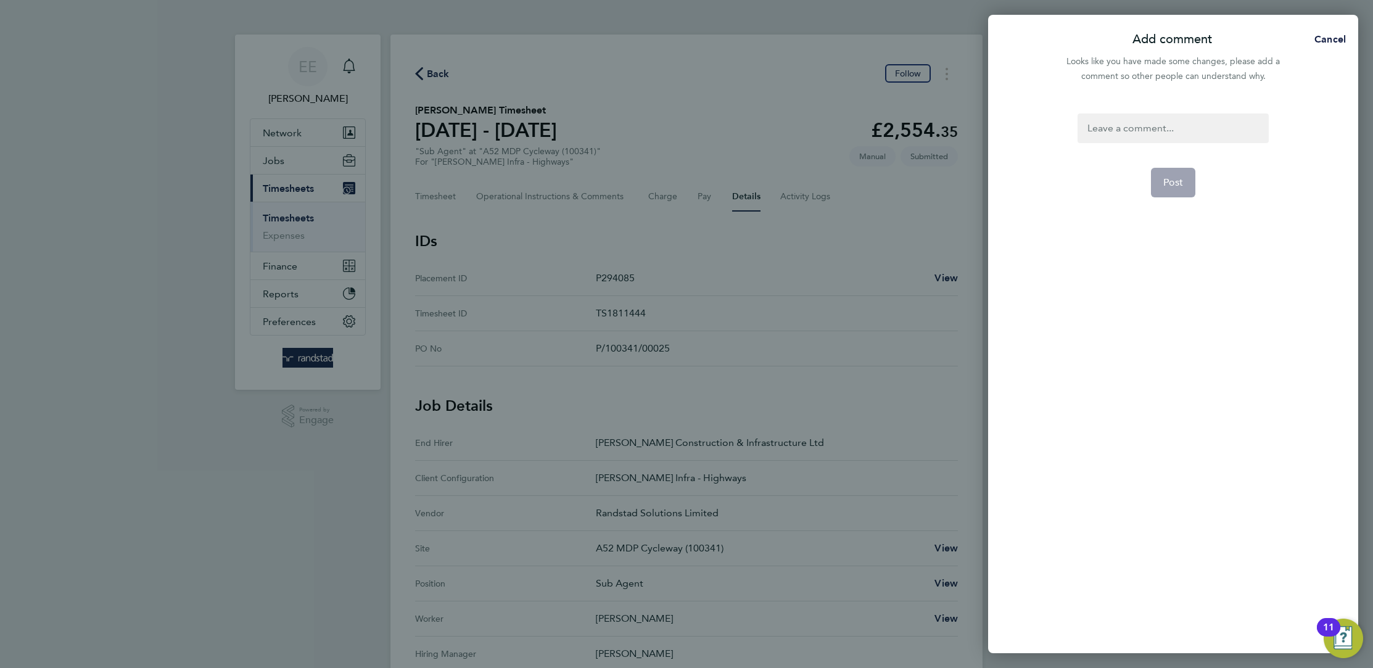
click at [1146, 130] on div at bounding box center [1173, 128] width 191 height 30
click at [1148, 130] on div at bounding box center [1173, 128] width 191 height 30
click at [1180, 179] on span "Post" at bounding box center [1173, 182] width 20 height 12
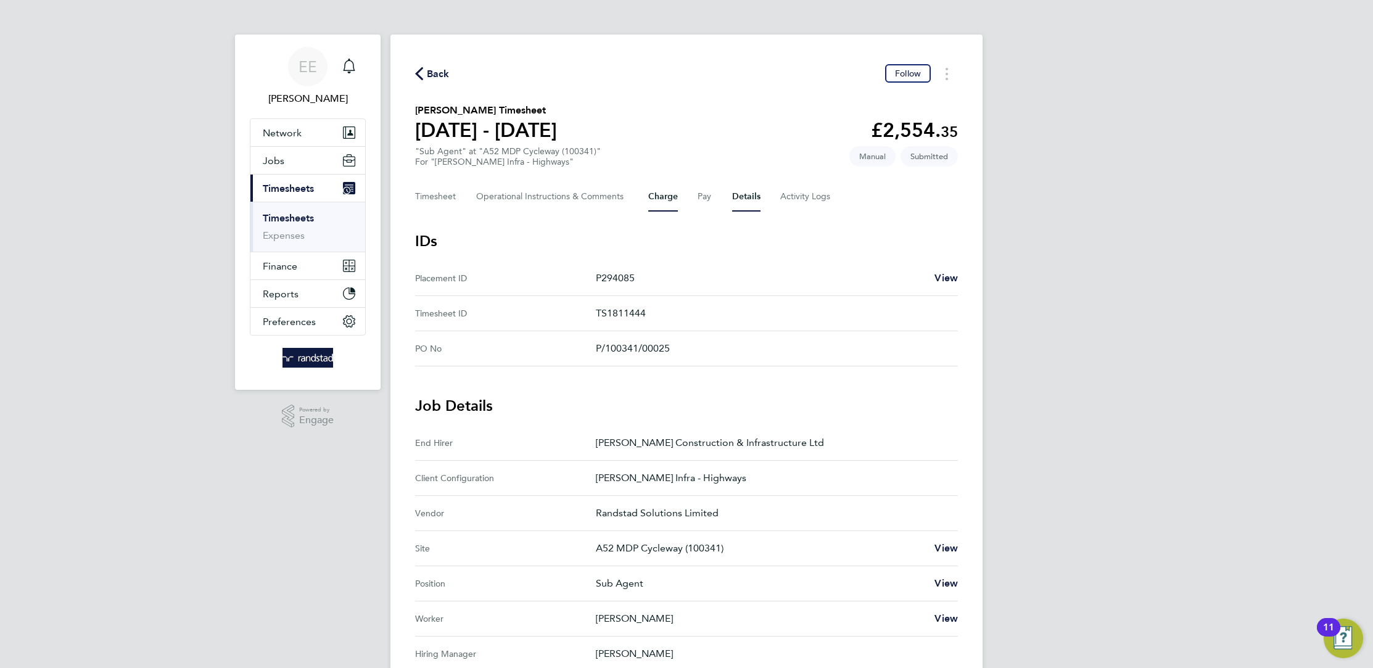
click at [670, 202] on button "Charge" at bounding box center [663, 197] width 30 height 30
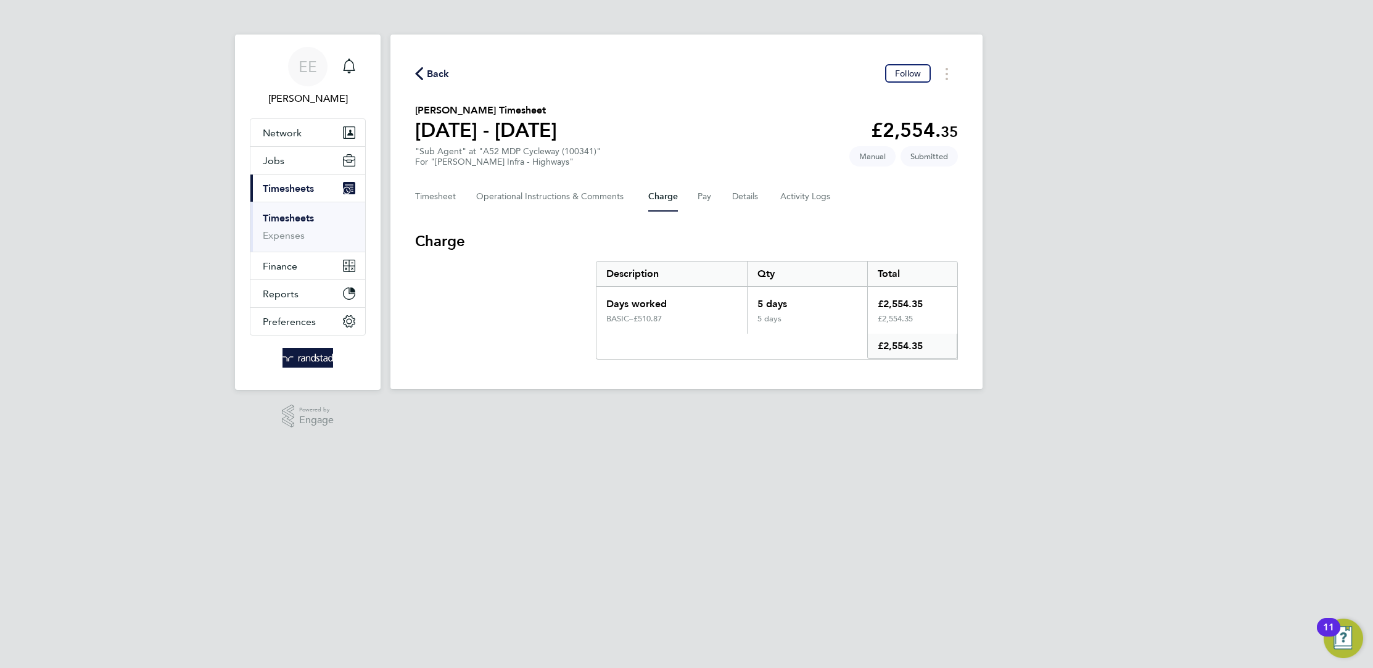
click at [423, 64] on div "Back Follow" at bounding box center [686, 73] width 543 height 19
click at [423, 68] on span "Back" at bounding box center [432, 73] width 35 height 12
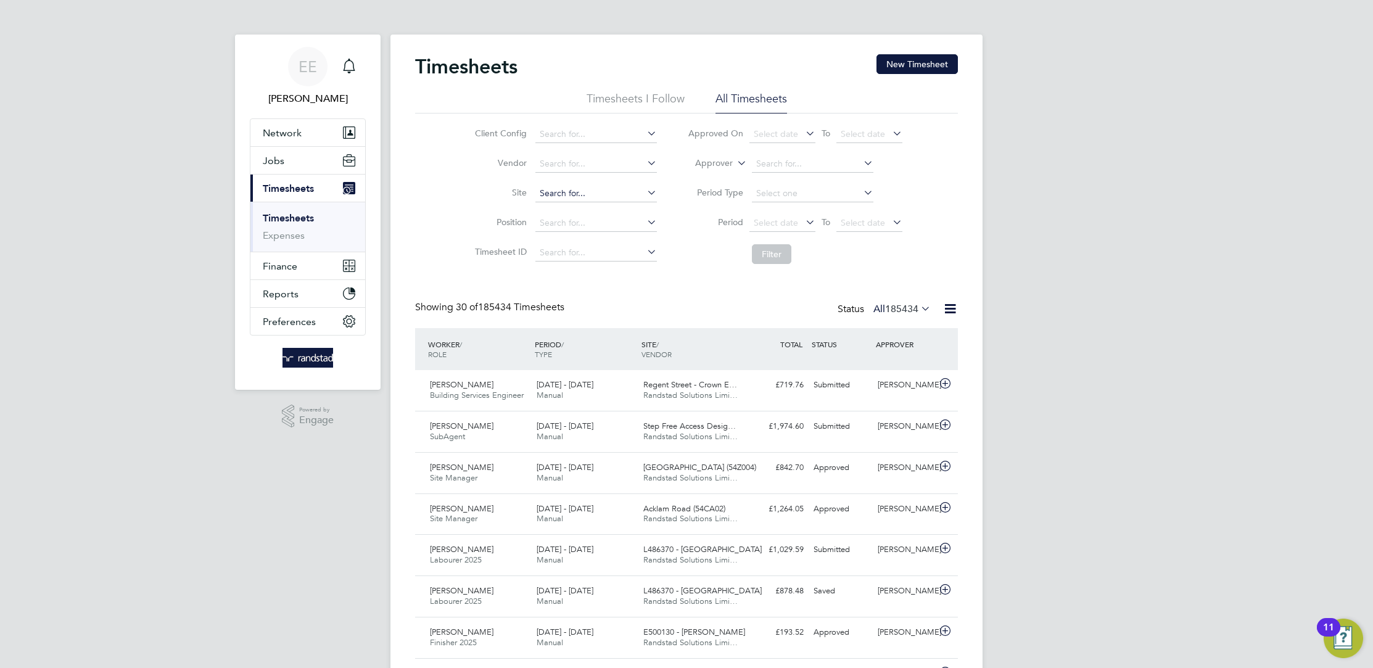
click at [595, 193] on input at bounding box center [596, 193] width 122 height 17
click at [606, 207] on li "A52 MDP Cycleway (100341)" at bounding box center [596, 210] width 122 height 17
type input "A52 MDP Cycleway (100341)"
click at [761, 262] on button "Filter" at bounding box center [771, 254] width 39 height 20
click at [740, 469] on div "A52 MDP Cycleway (10… Randstad Solutions Limi…" at bounding box center [691, 473] width 107 height 31
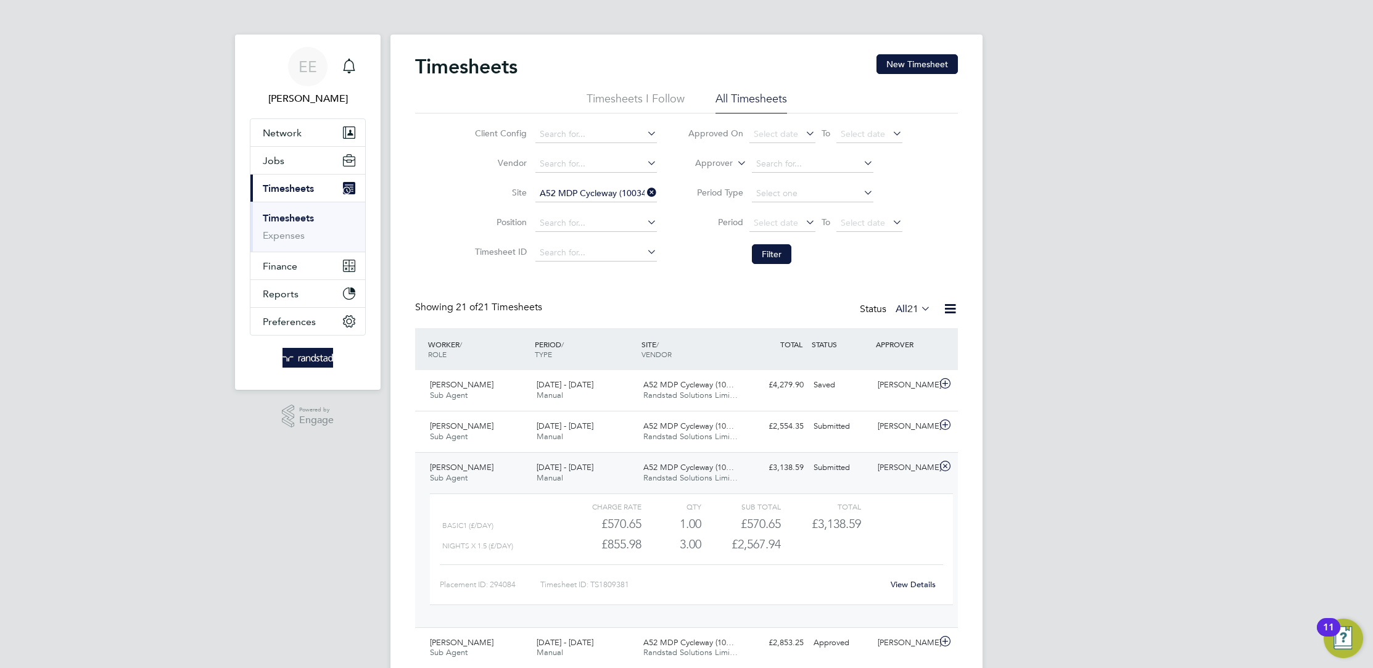
click at [907, 583] on link "View Details" at bounding box center [913, 584] width 45 height 10
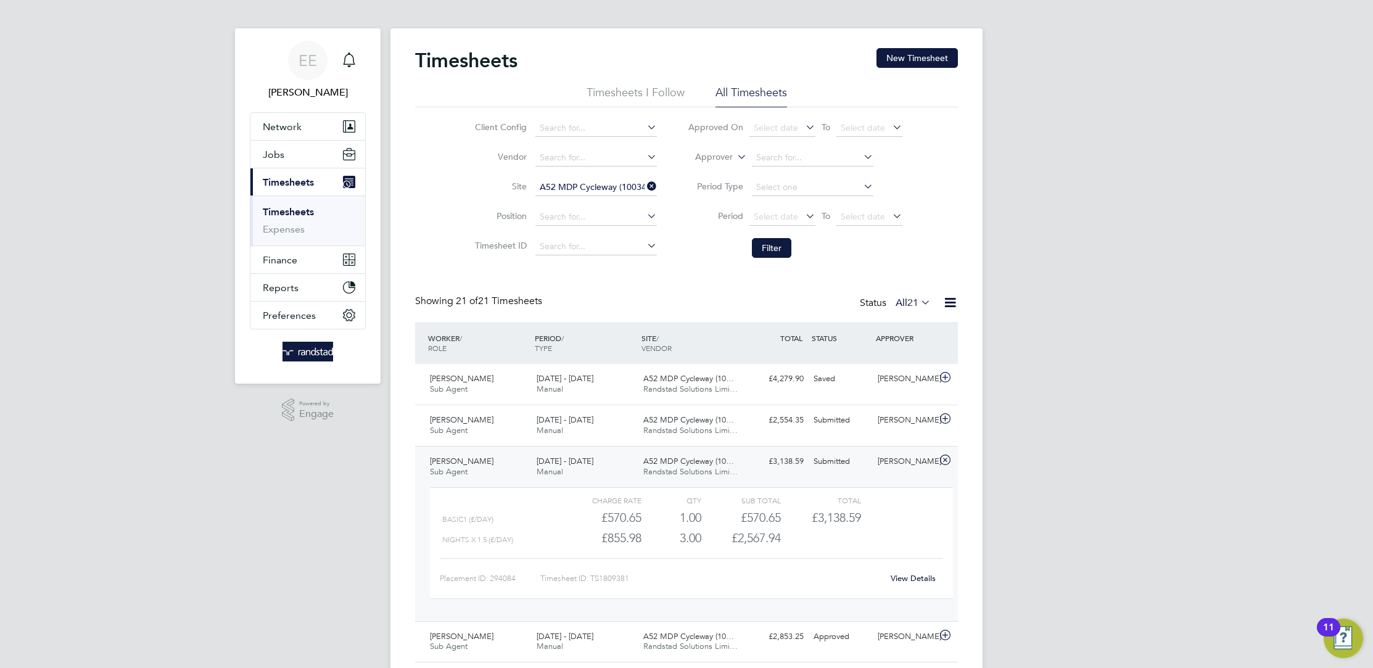
click at [667, 473] on span "Randstad Solutions Limi…" at bounding box center [690, 471] width 94 height 10
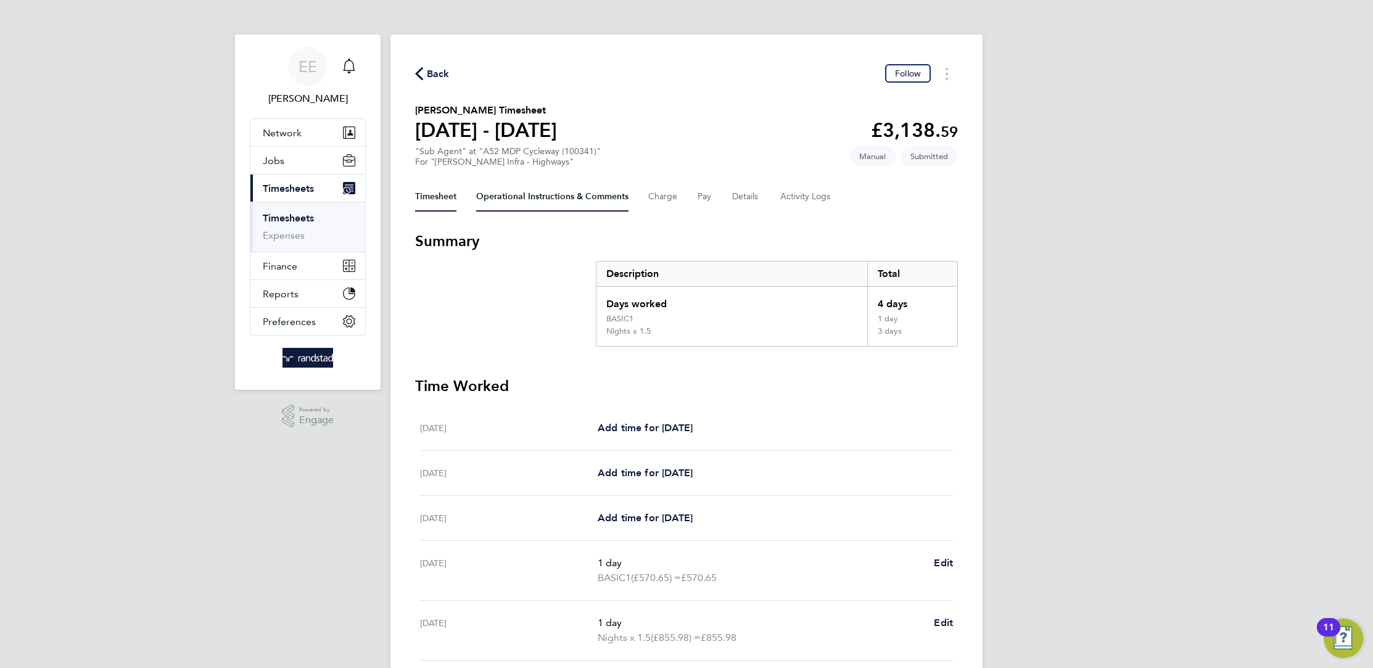
click at [616, 196] on Comments-tab "Operational Instructions & Comments" at bounding box center [552, 197] width 152 height 30
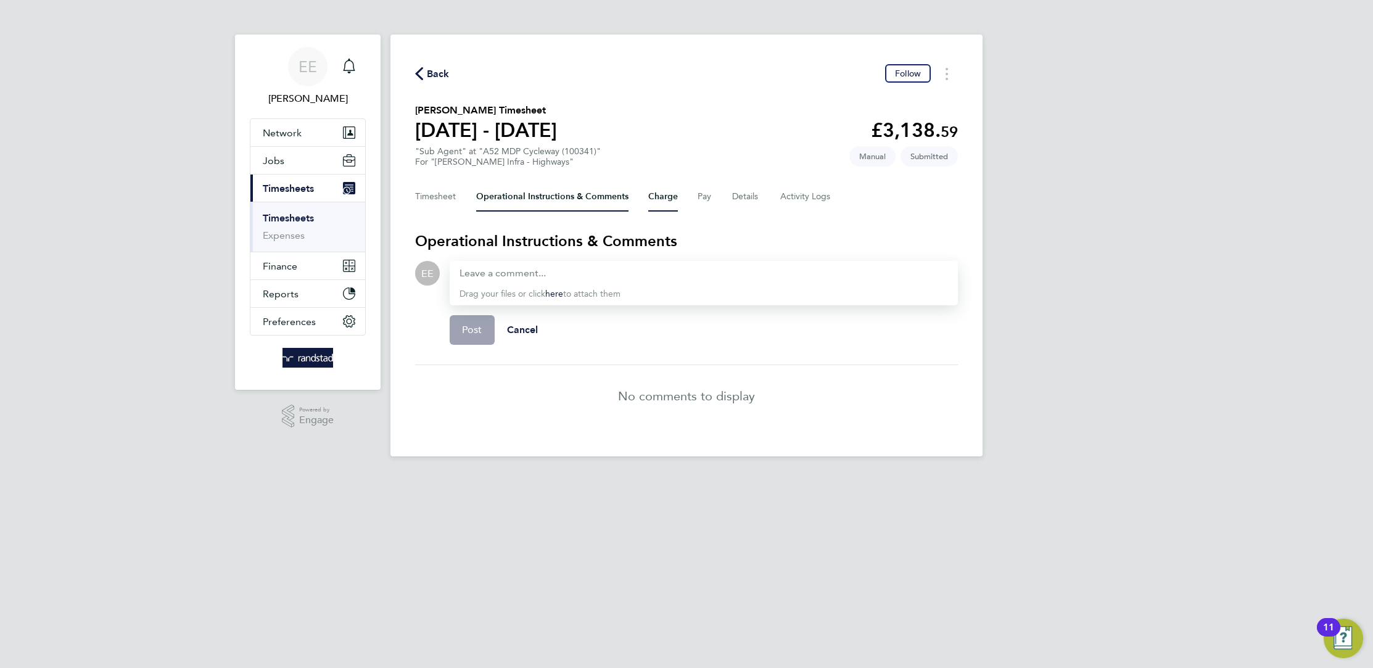
click at [653, 198] on button "Charge" at bounding box center [663, 197] width 30 height 30
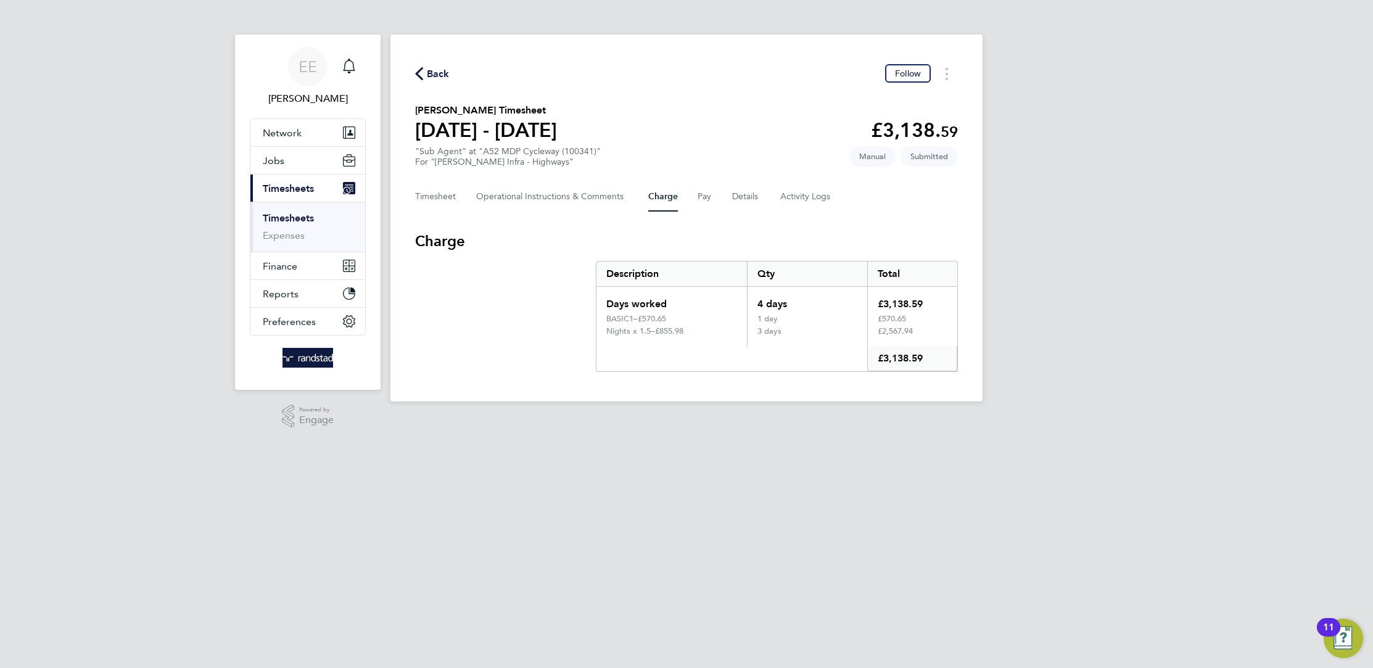
click at [713, 198] on div "Timesheet Operational Instructions & Comments Charge Pay Details Activity Logs" at bounding box center [686, 197] width 543 height 30
click at [703, 196] on button "Pay" at bounding box center [705, 197] width 15 height 30
drag, startPoint x: 733, startPoint y: 197, endPoint x: 766, endPoint y: 200, distance: 33.4
click at [733, 197] on button "Details" at bounding box center [746, 197] width 28 height 30
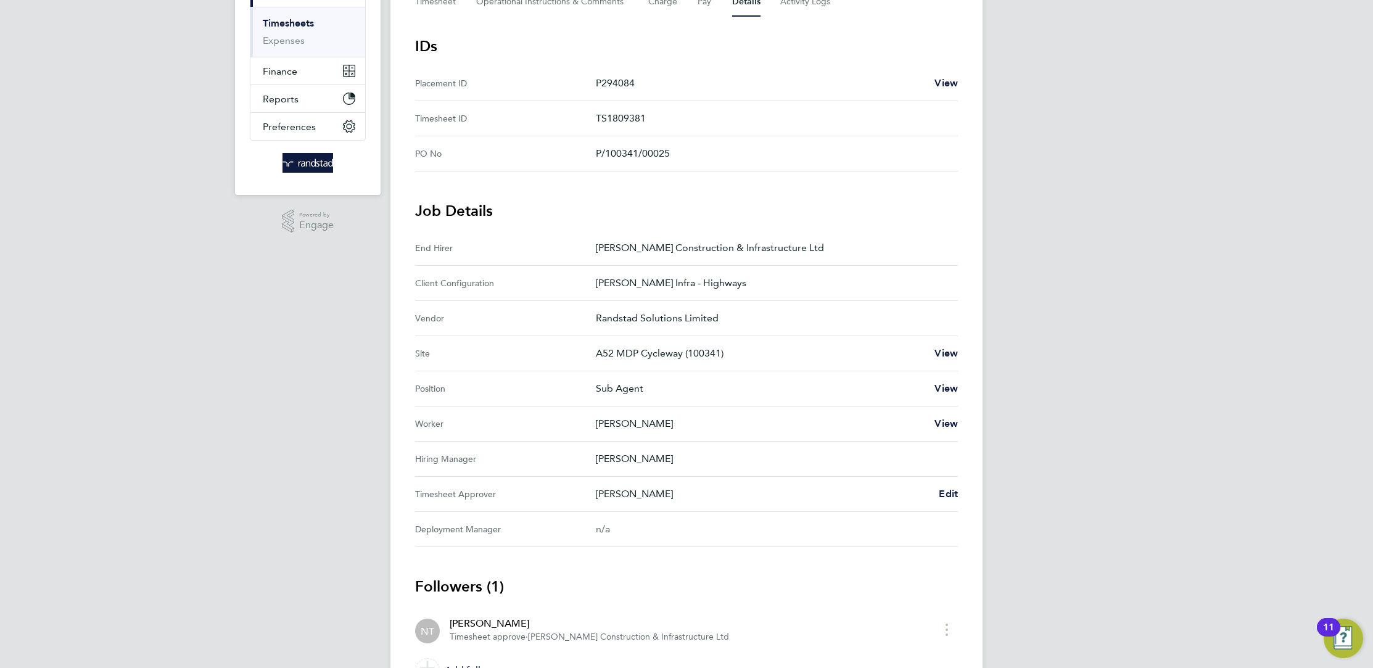
scroll to position [196, 0]
click at [942, 492] on span "Edit" at bounding box center [948, 493] width 19 height 12
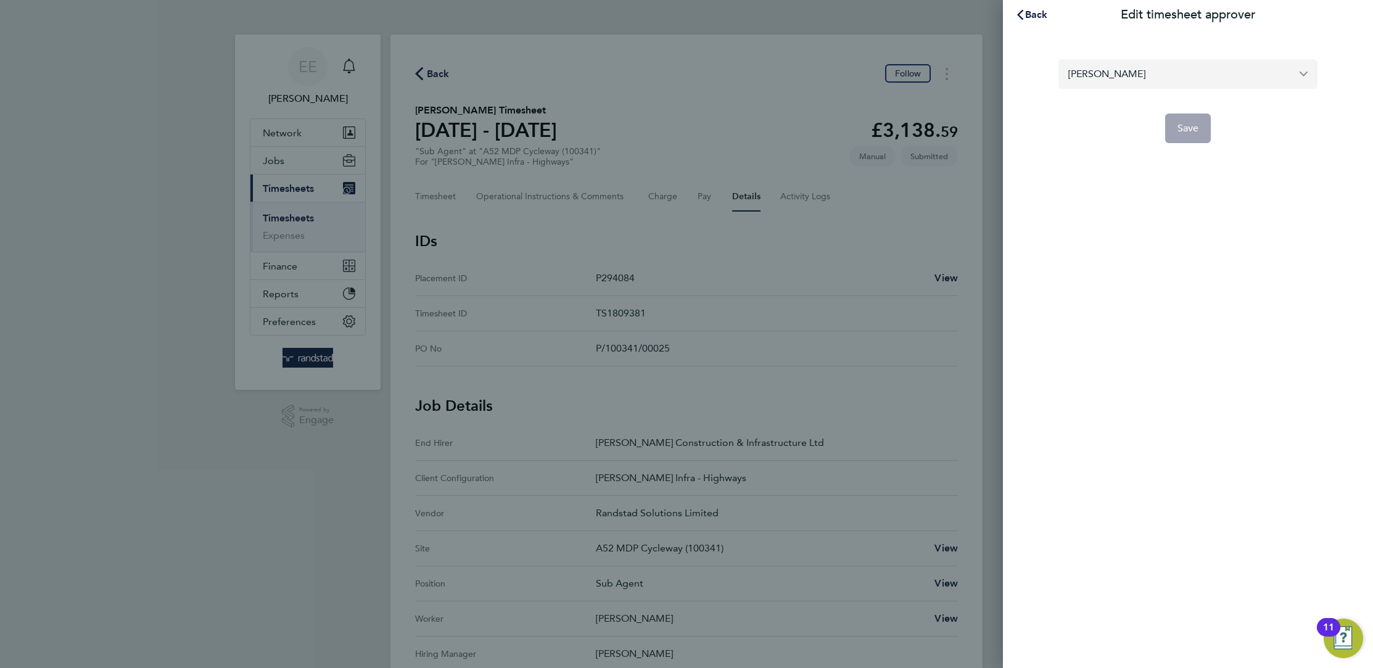
click at [1158, 87] on input "[PERSON_NAME]" at bounding box center [1187, 73] width 259 height 29
click at [1129, 99] on li "[PERSON_NAME]" at bounding box center [1187, 104] width 259 height 30
type input "[PERSON_NAME]"
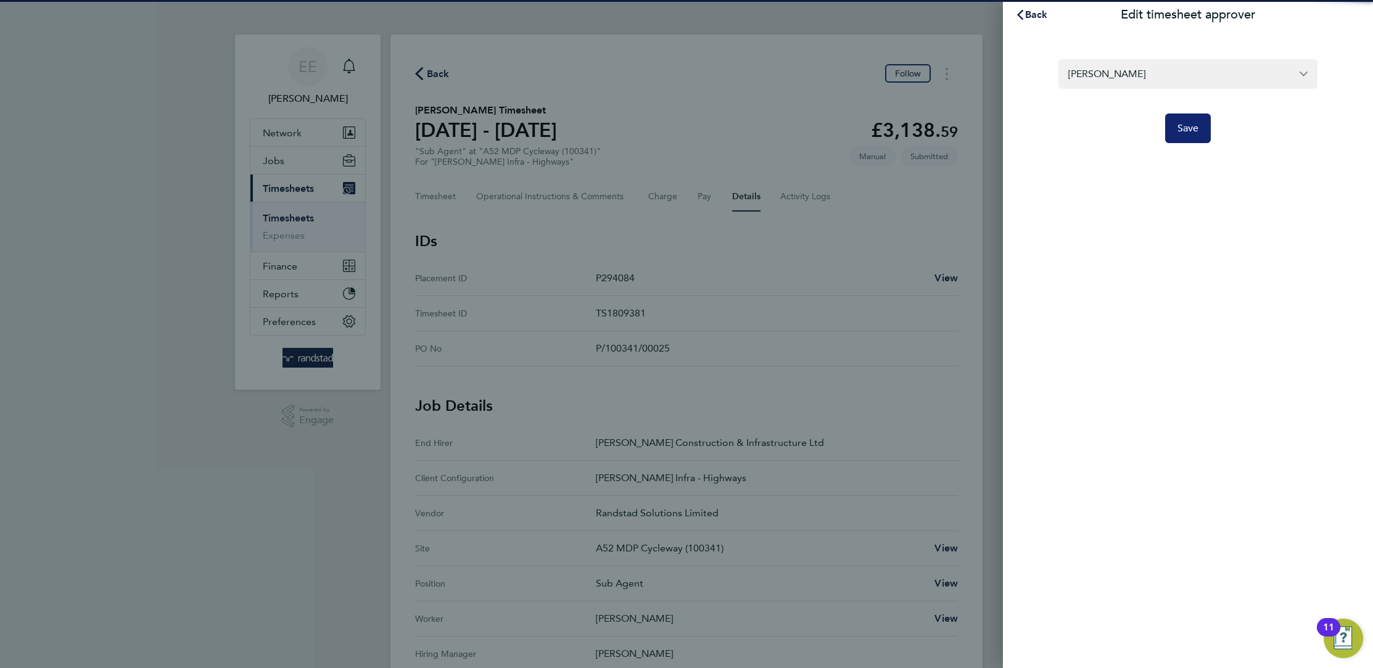
click at [1187, 137] on button "Save" at bounding box center [1188, 128] width 46 height 30
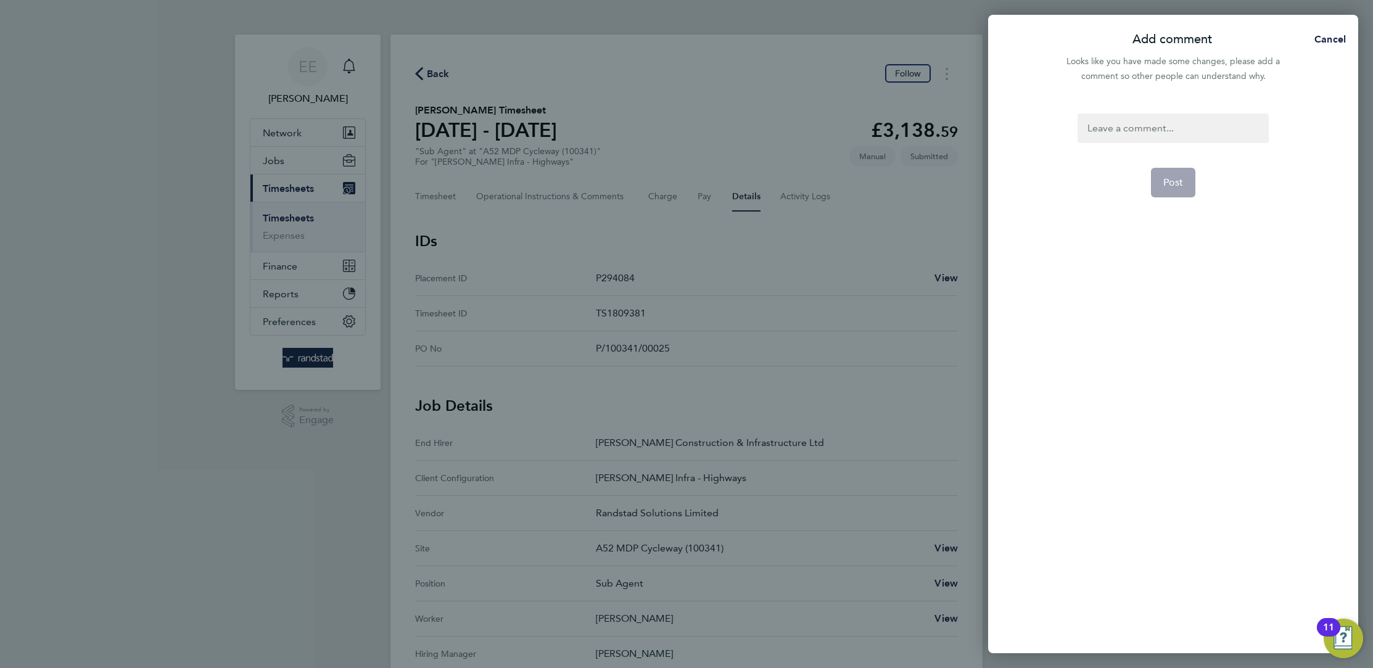
click at [1176, 123] on div at bounding box center [1173, 128] width 191 height 30
click at [1153, 136] on div at bounding box center [1173, 128] width 191 height 30
click at [1155, 173] on button "Post" at bounding box center [1173, 183] width 45 height 30
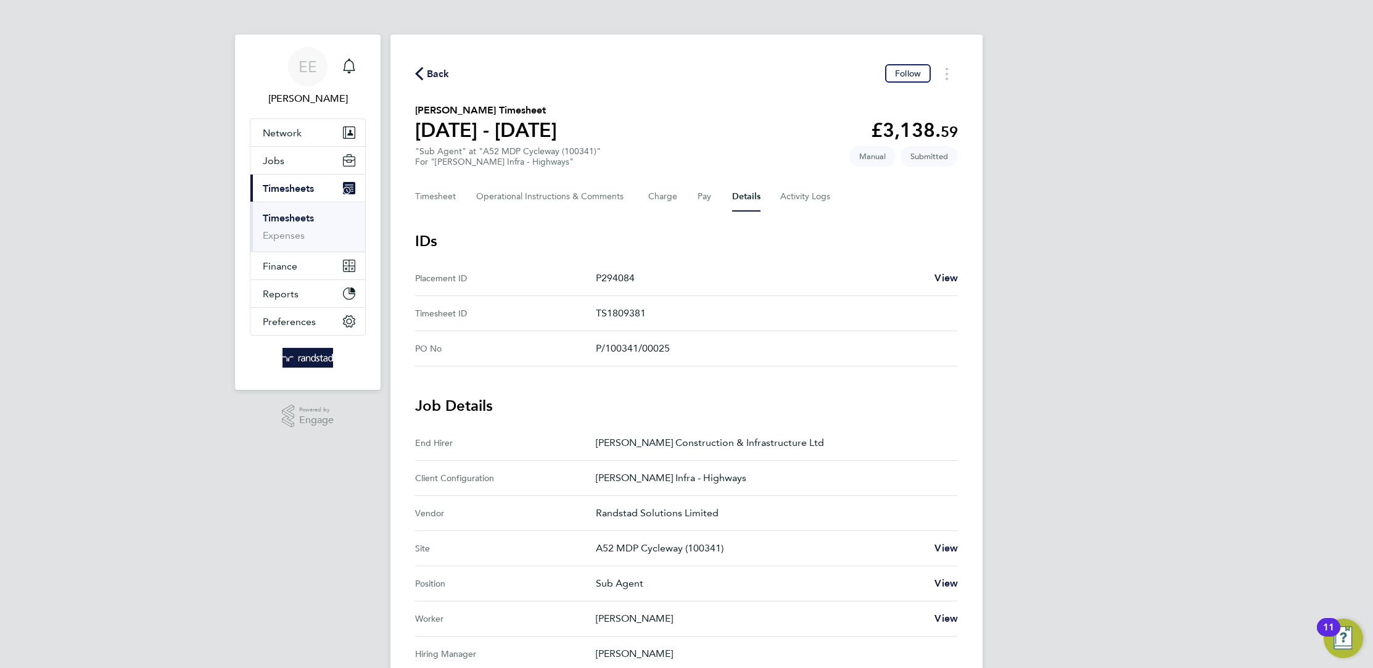
click at [432, 75] on span "Back" at bounding box center [438, 74] width 23 height 15
